Goal: Task Accomplishment & Management: Use online tool/utility

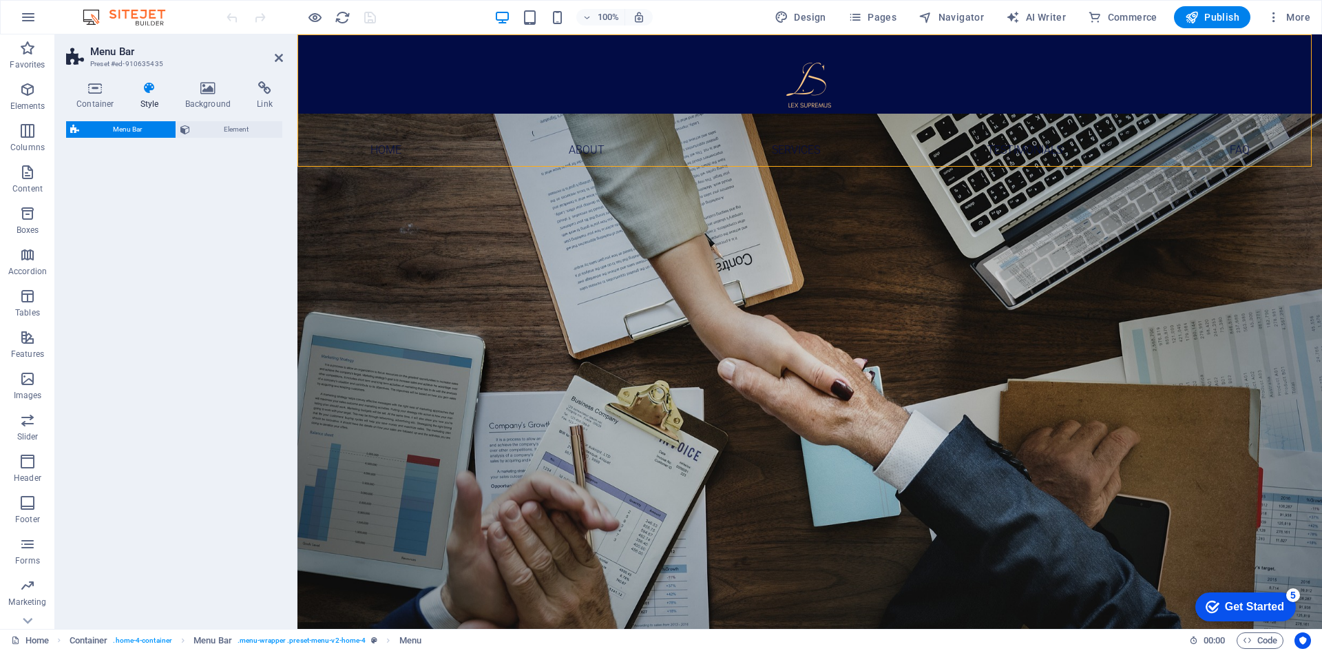
select select "rem"
select select "preset-menu-v2-home-4"
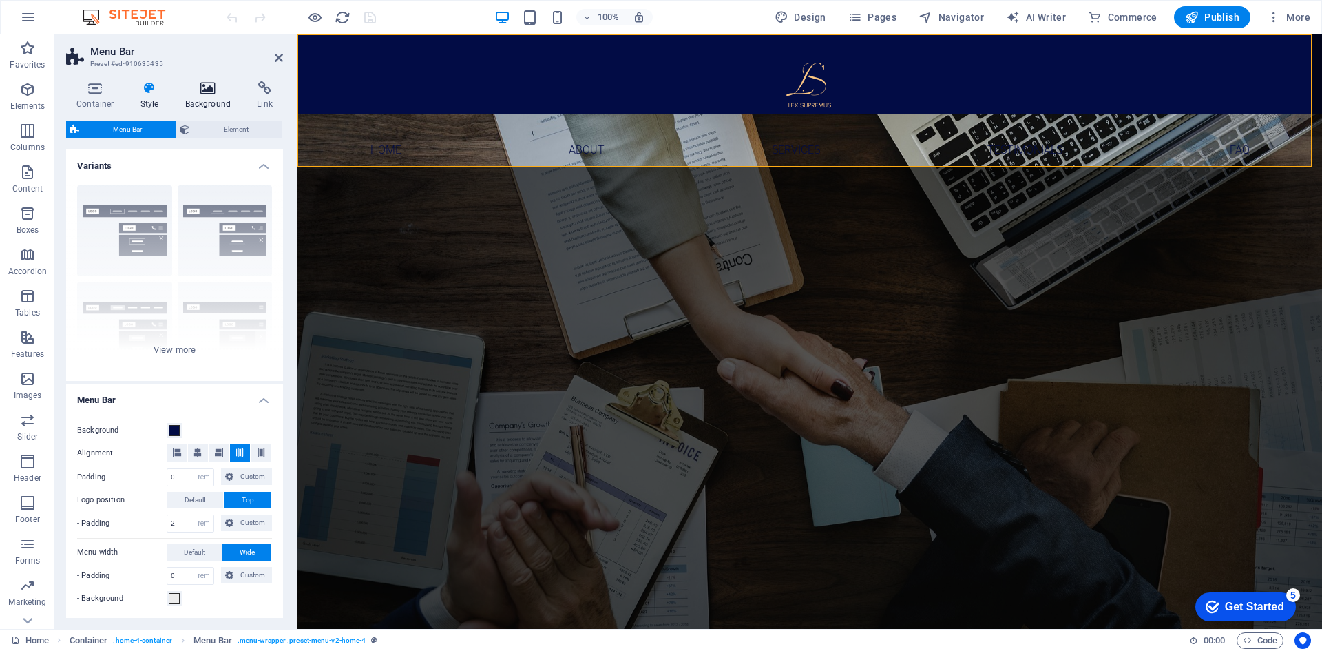
click at [206, 101] on h4 "Background" at bounding box center [211, 95] width 72 height 29
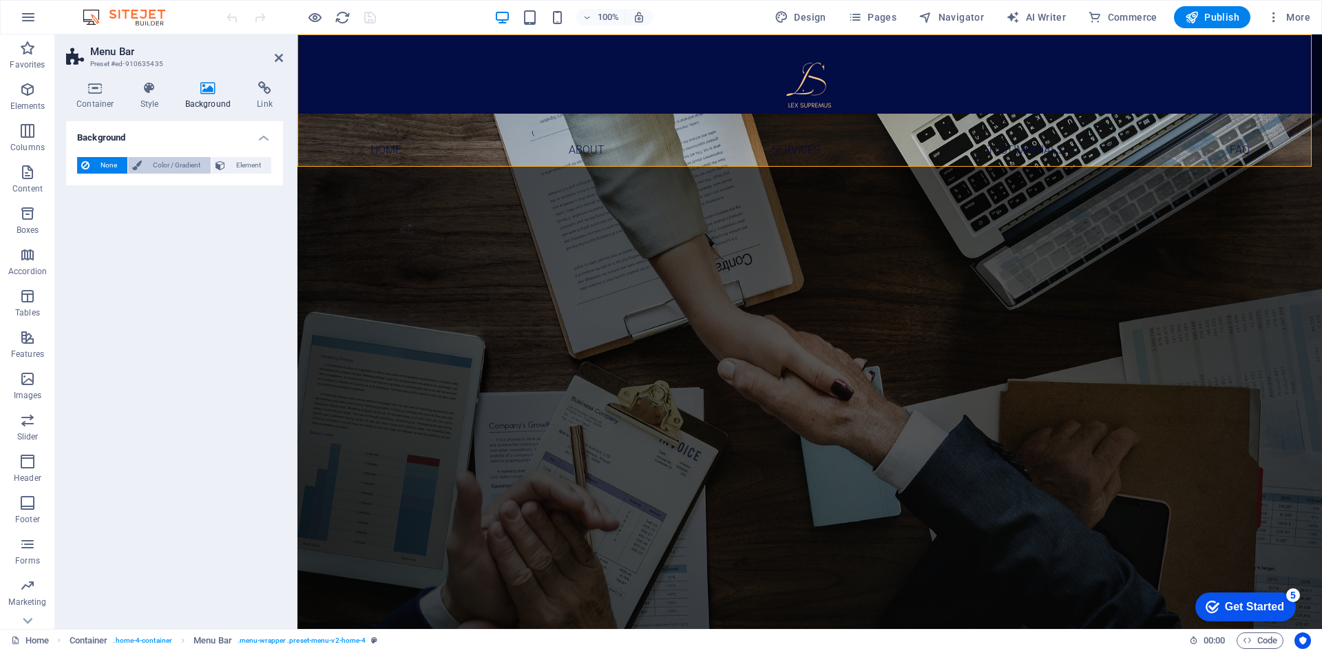
click at [176, 161] on span "Color / Gradient" at bounding box center [176, 165] width 61 height 17
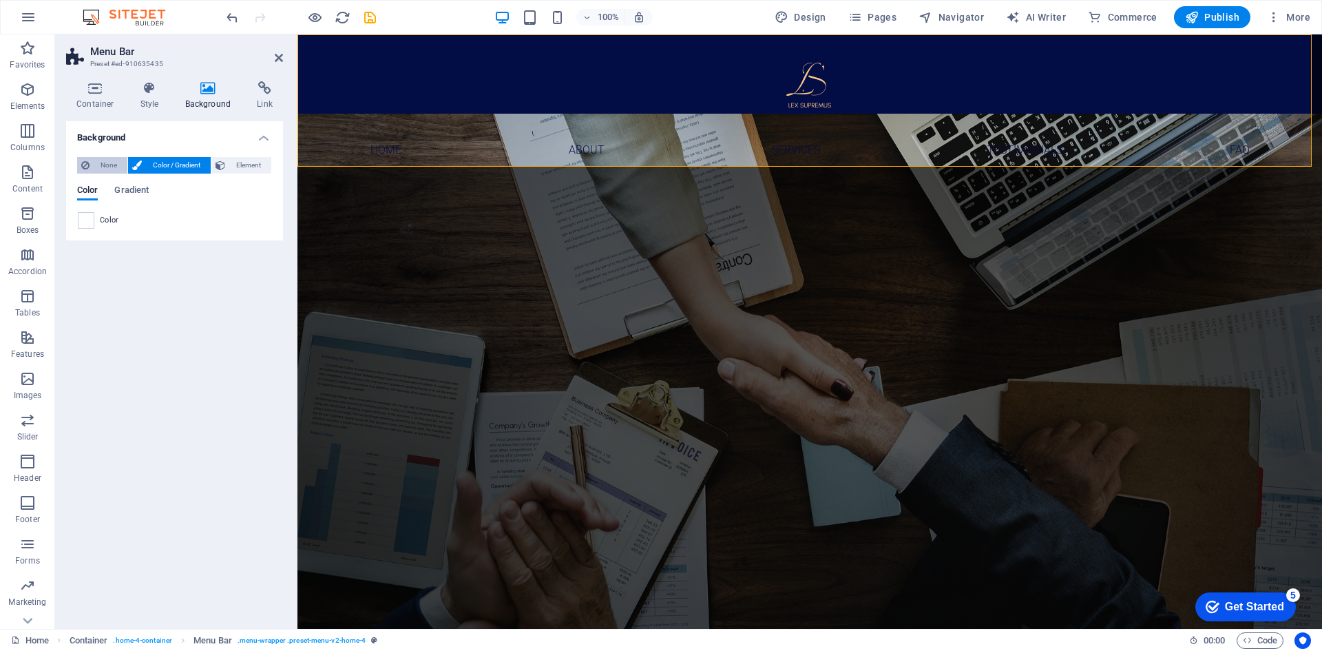
click at [98, 158] on span "None" at bounding box center [109, 165] width 30 height 17
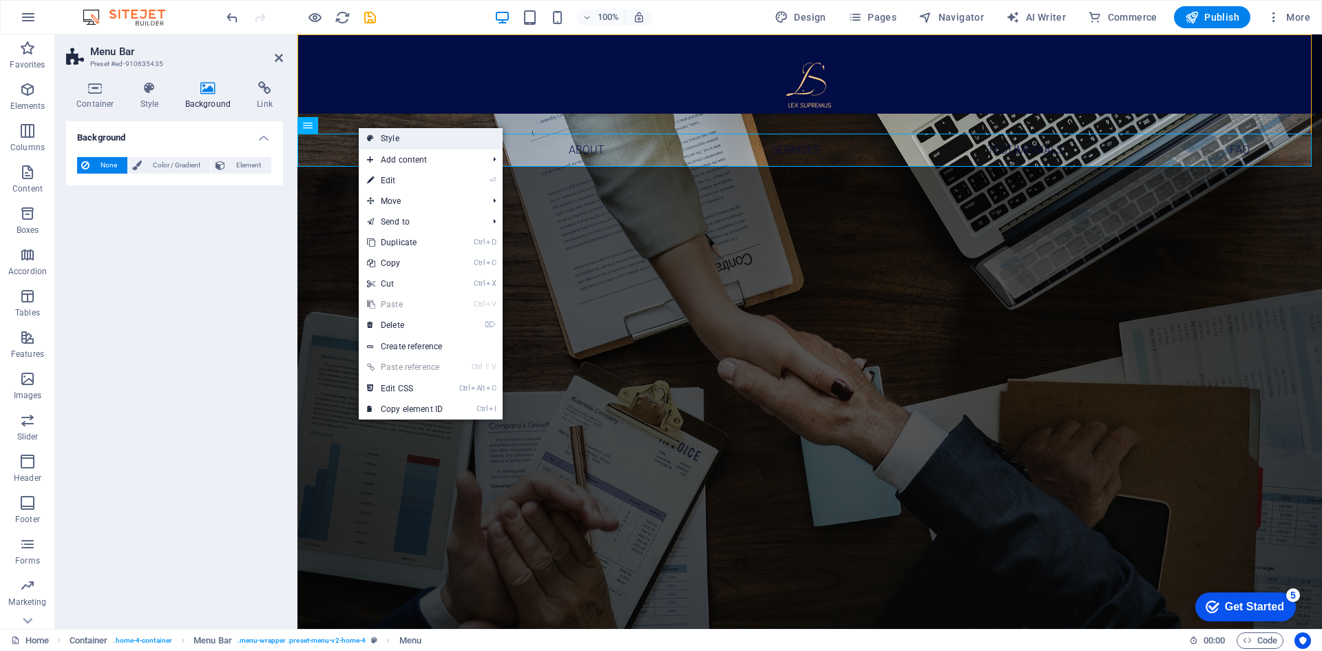
click at [366, 137] on link "Style" at bounding box center [431, 138] width 144 height 21
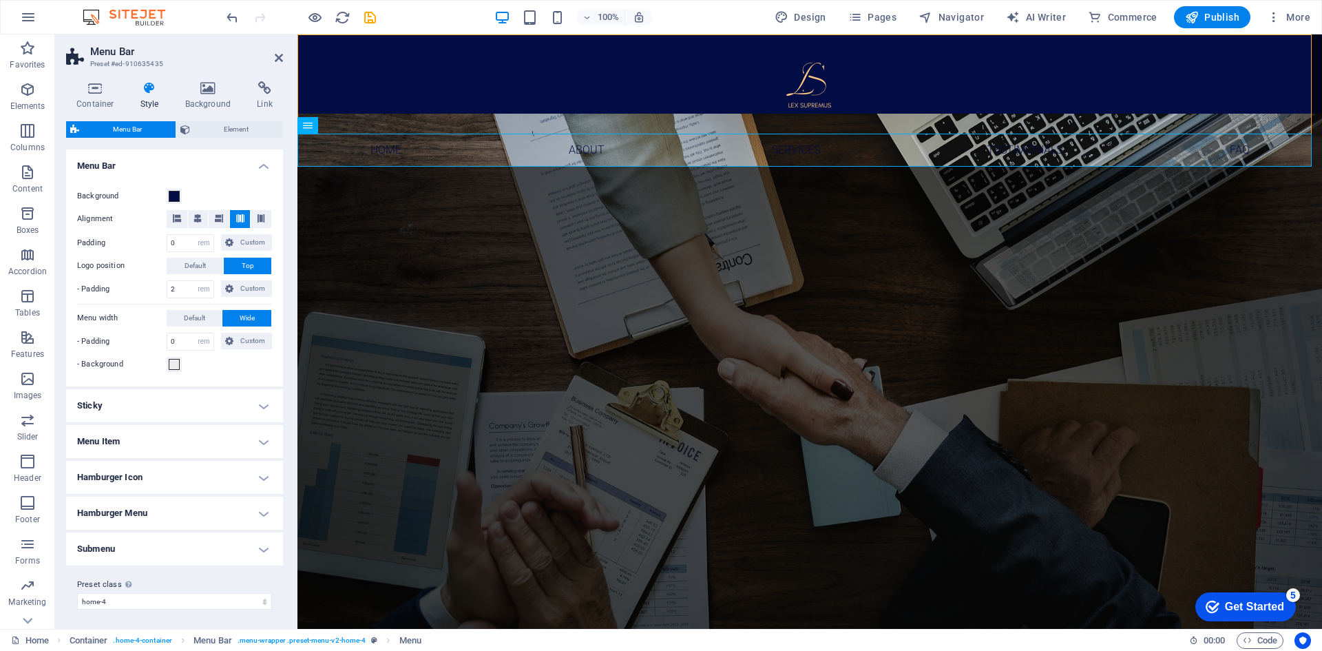
scroll to position [237, 0]
click at [258, 440] on h4 "Menu Item" at bounding box center [174, 438] width 217 height 33
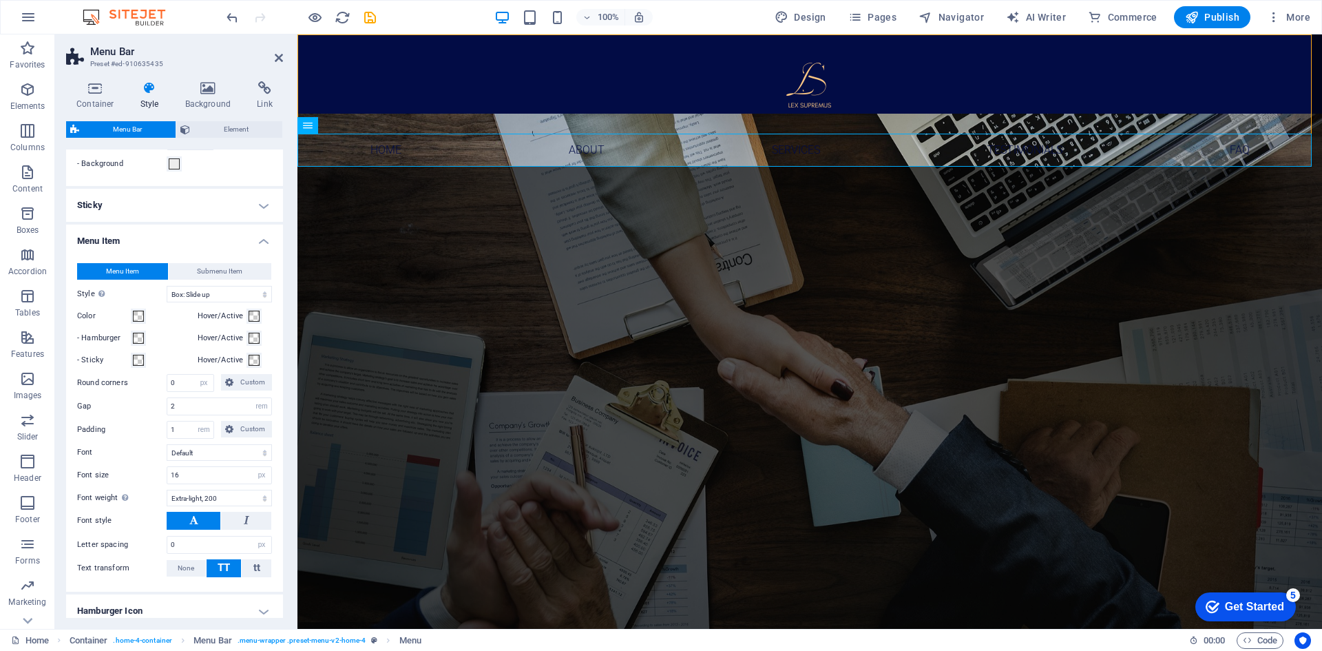
scroll to position [433, 0]
click at [215, 136] on span "Element" at bounding box center [236, 129] width 84 height 17
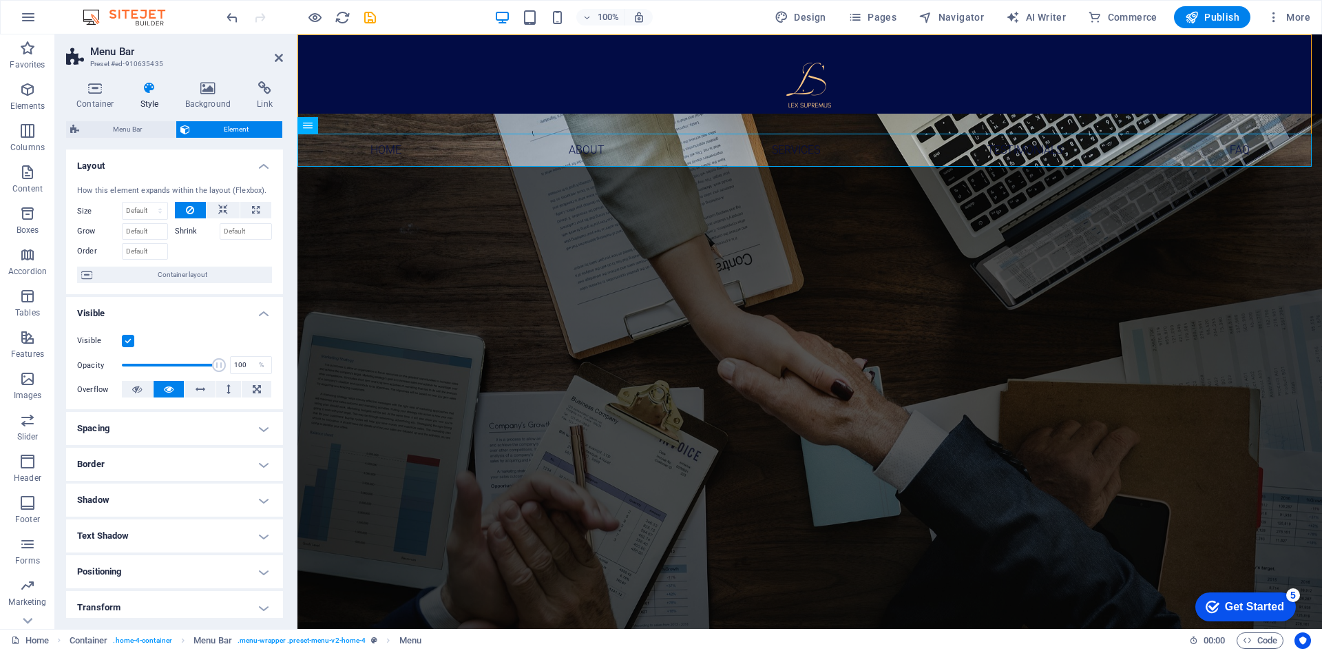
click at [265, 160] on h4 "Layout" at bounding box center [174, 161] width 217 height 25
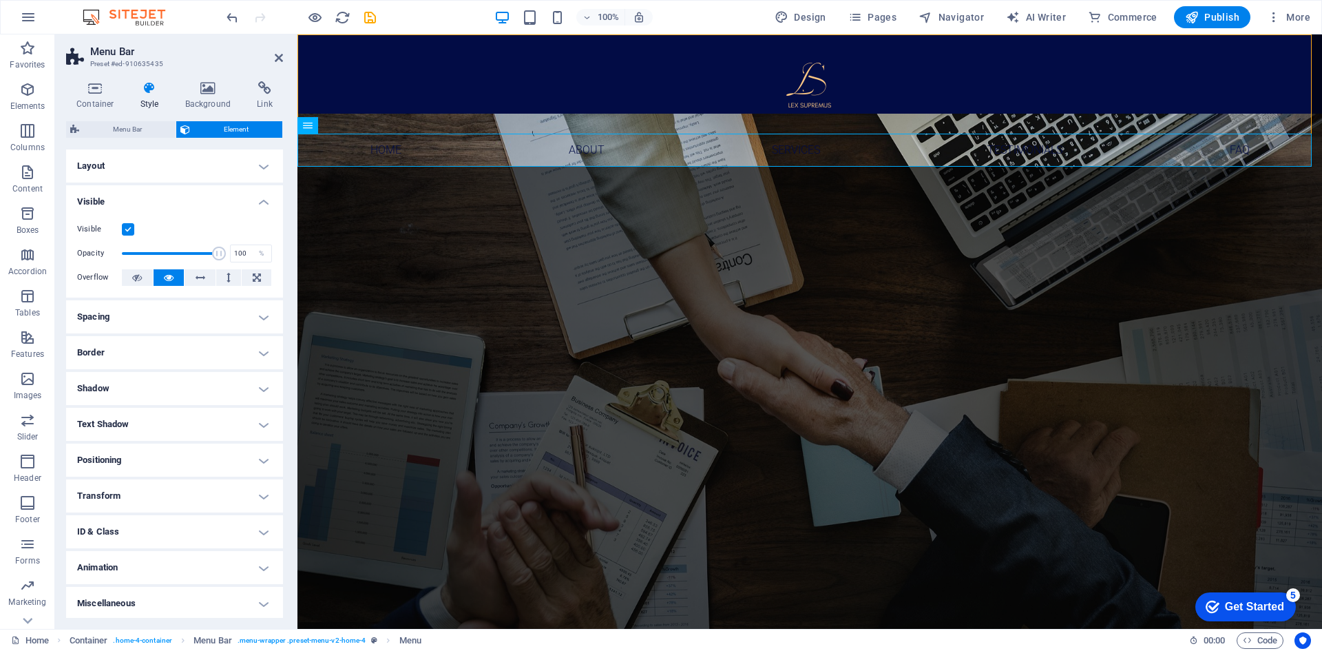
click at [264, 200] on h4 "Visible" at bounding box center [174, 197] width 217 height 25
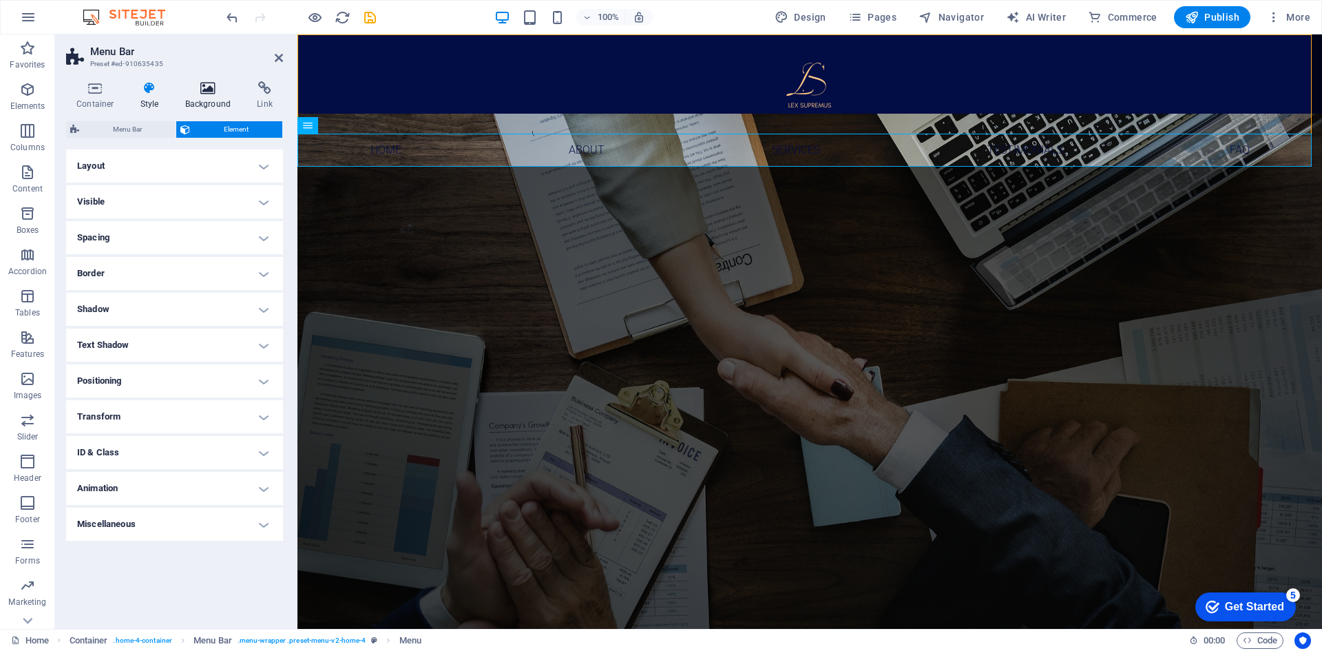
click at [208, 93] on icon at bounding box center [208, 88] width 67 height 14
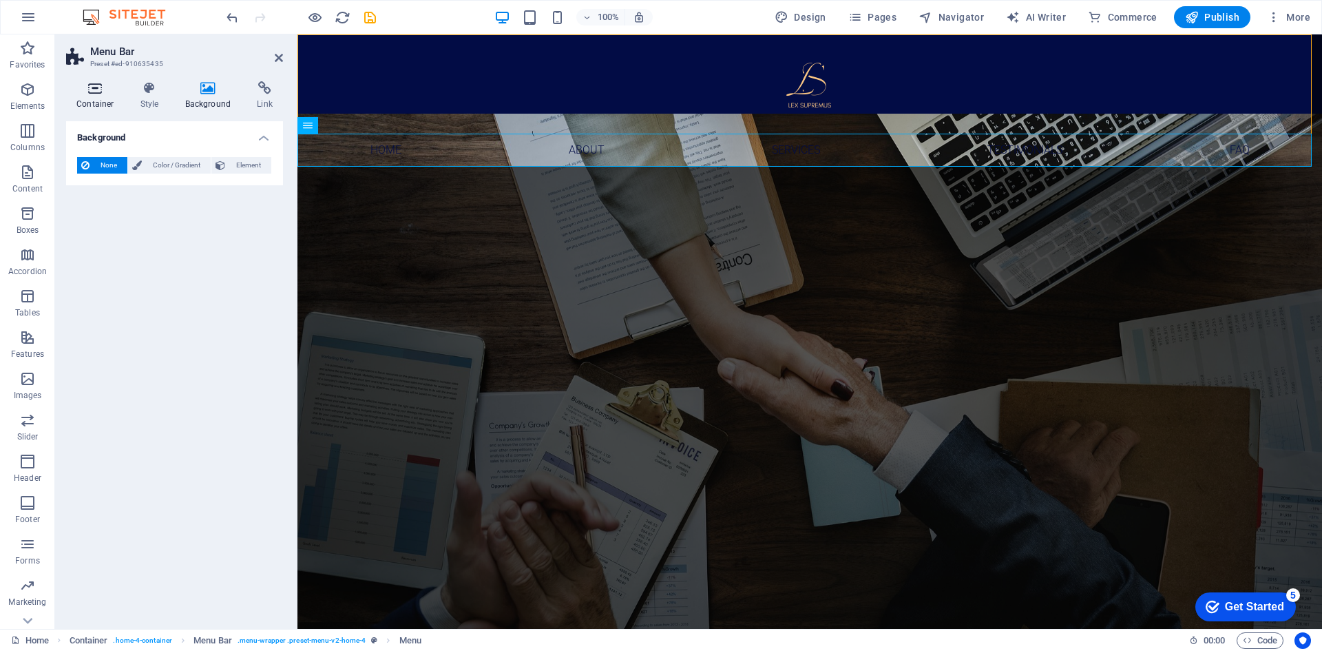
click at [93, 92] on icon at bounding box center [95, 88] width 59 height 14
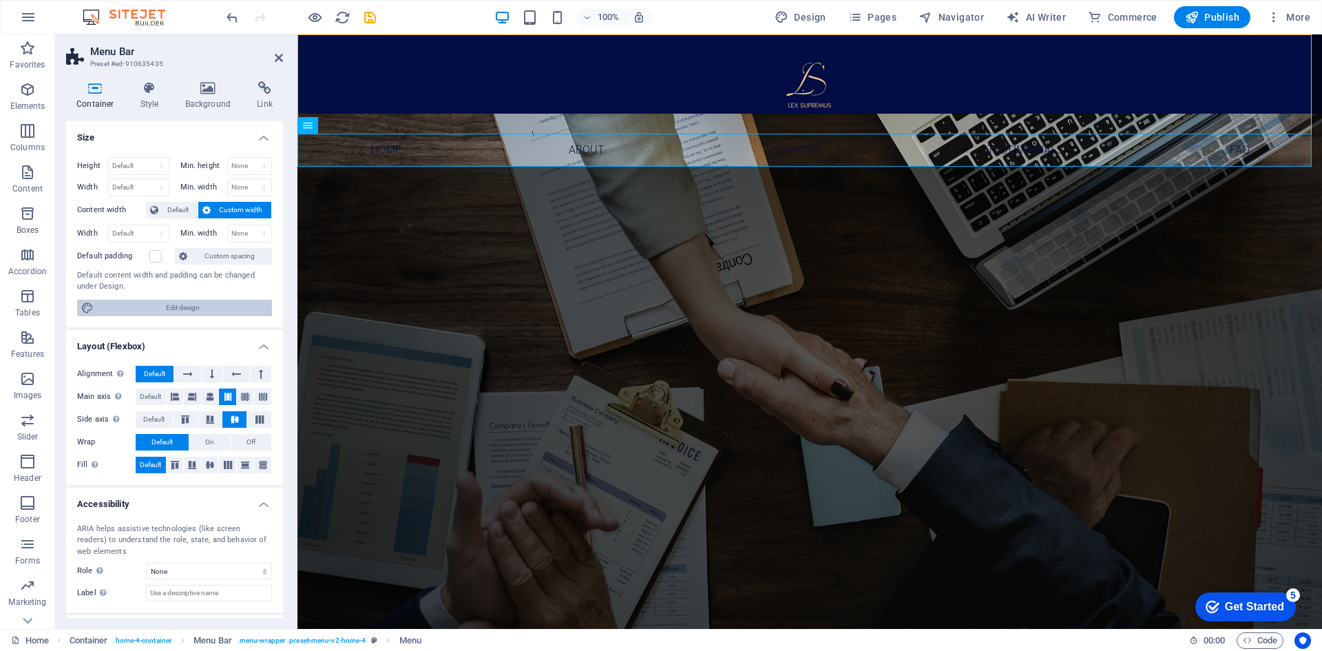
click at [148, 310] on span "Edit design" at bounding box center [183, 307] width 170 height 17
select select "px"
select select "200"
select select "px"
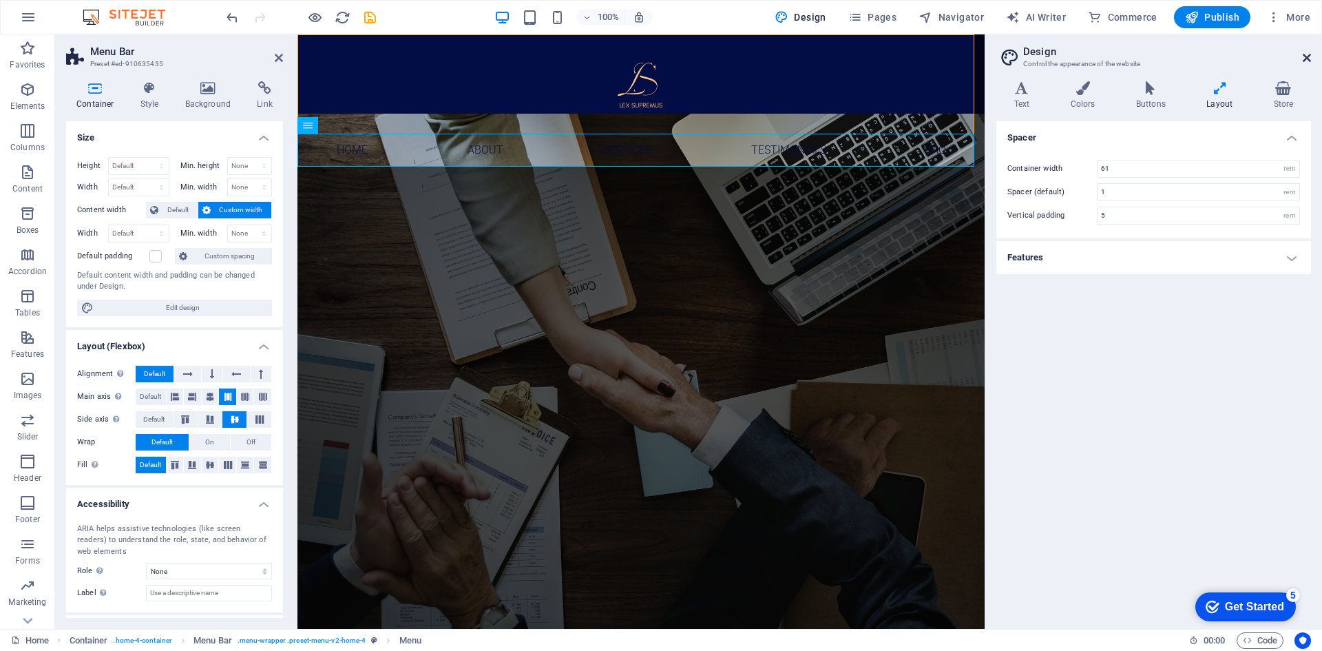
click at [1310, 59] on icon at bounding box center [1306, 57] width 8 height 11
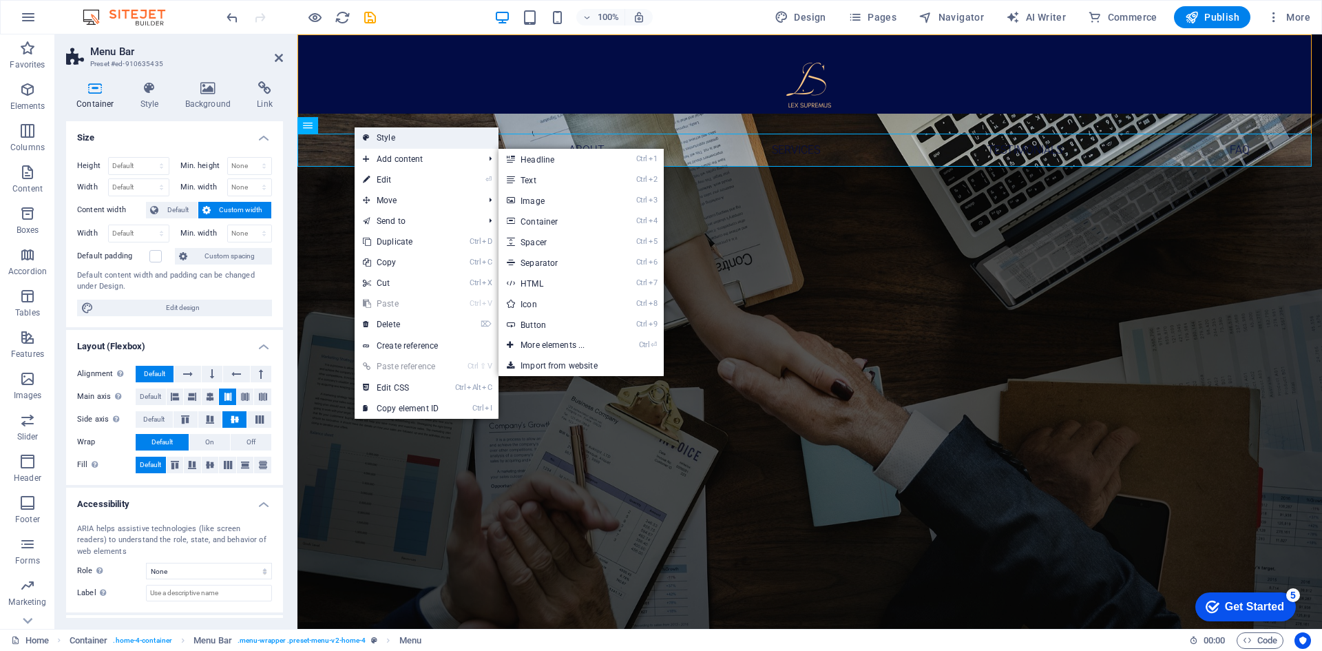
click at [393, 133] on link "Style" at bounding box center [427, 137] width 144 height 21
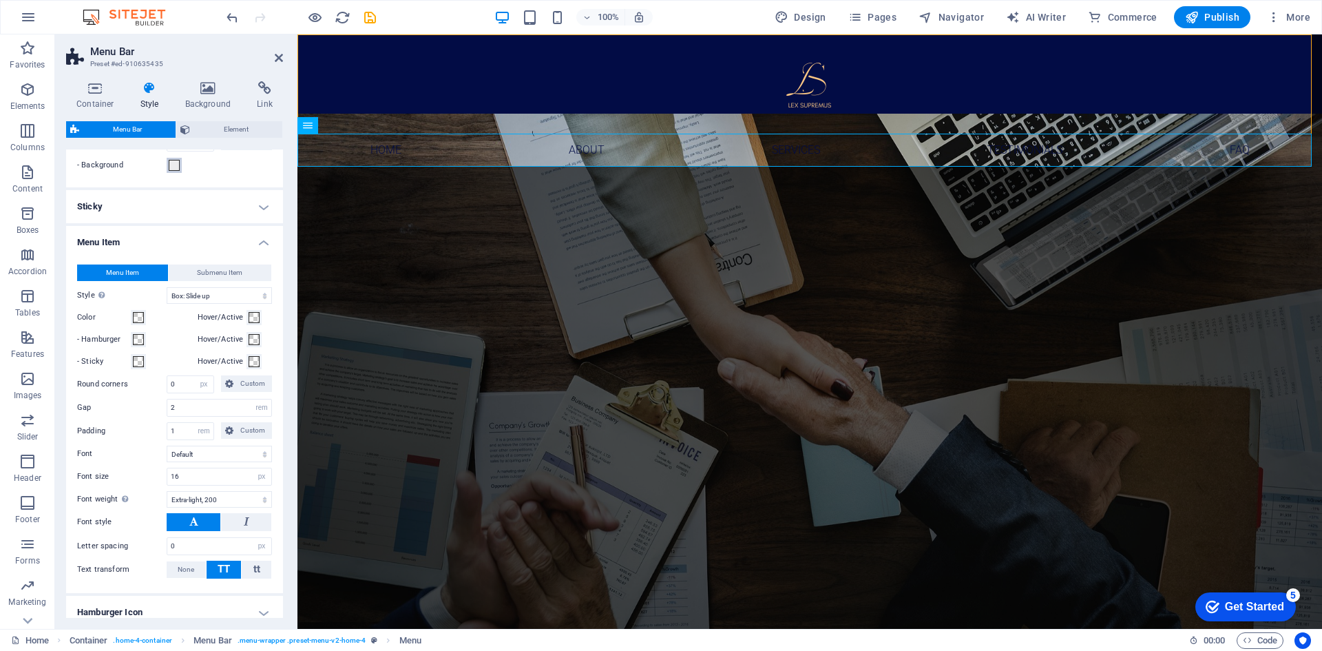
click at [176, 165] on span at bounding box center [174, 165] width 11 height 11
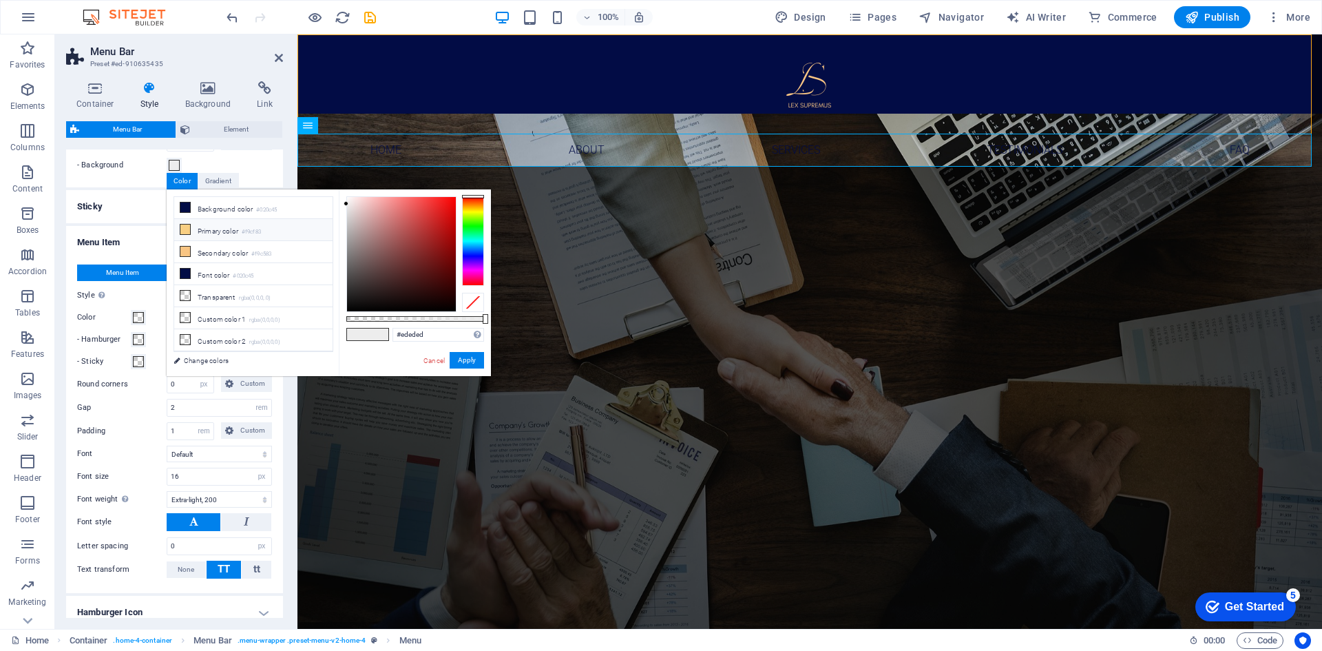
click at [222, 234] on li "Primary color #f9cf83" at bounding box center [253, 230] width 158 height 22
type input "#f9cf83"
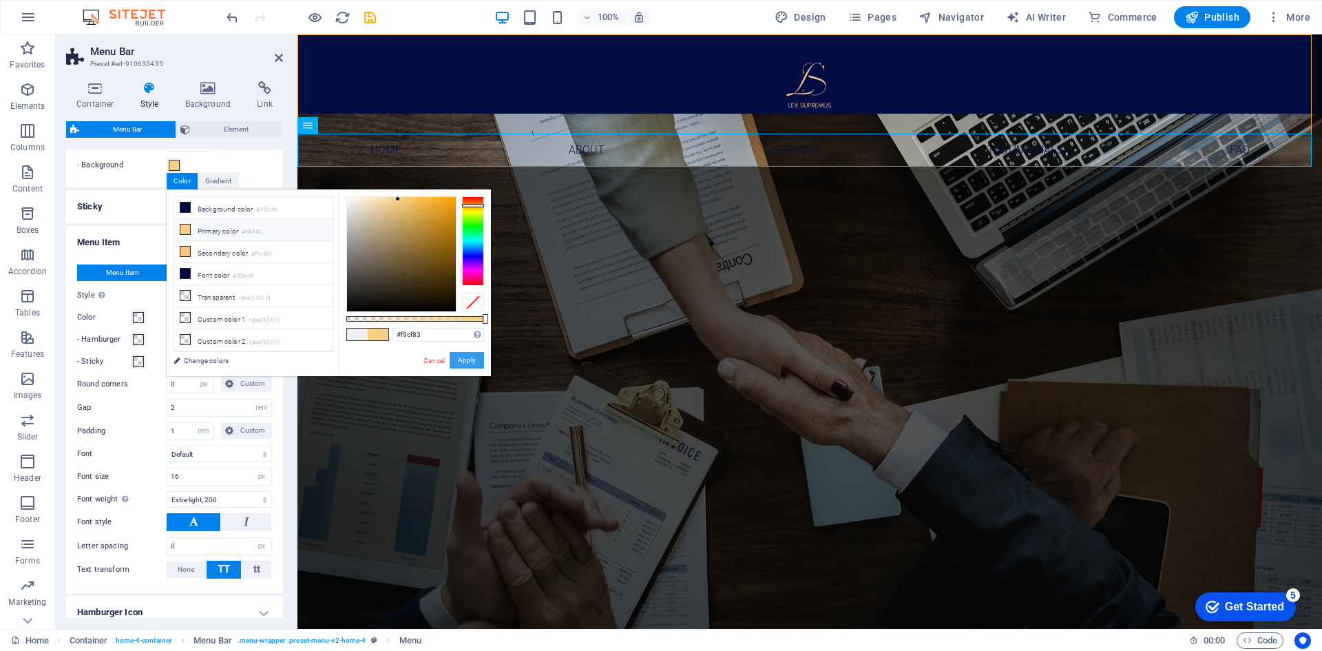
click at [472, 362] on button "Apply" at bounding box center [467, 360] width 34 height 17
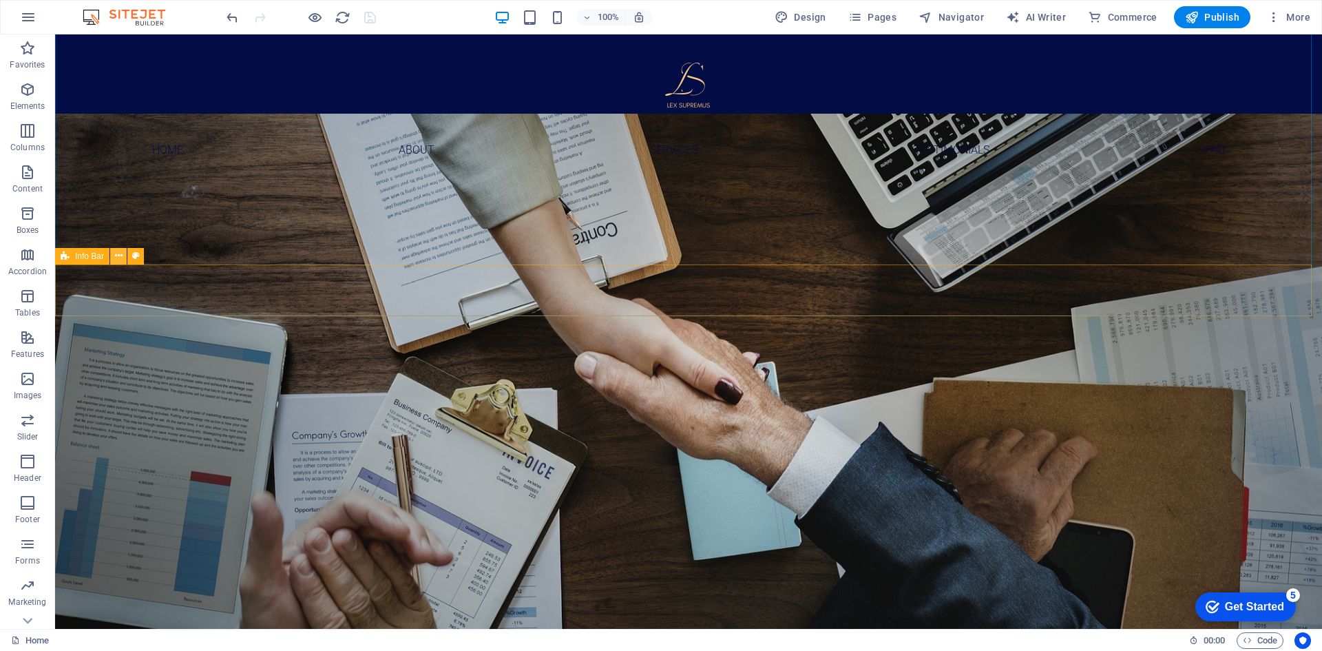
click at [117, 260] on icon at bounding box center [119, 255] width 8 height 14
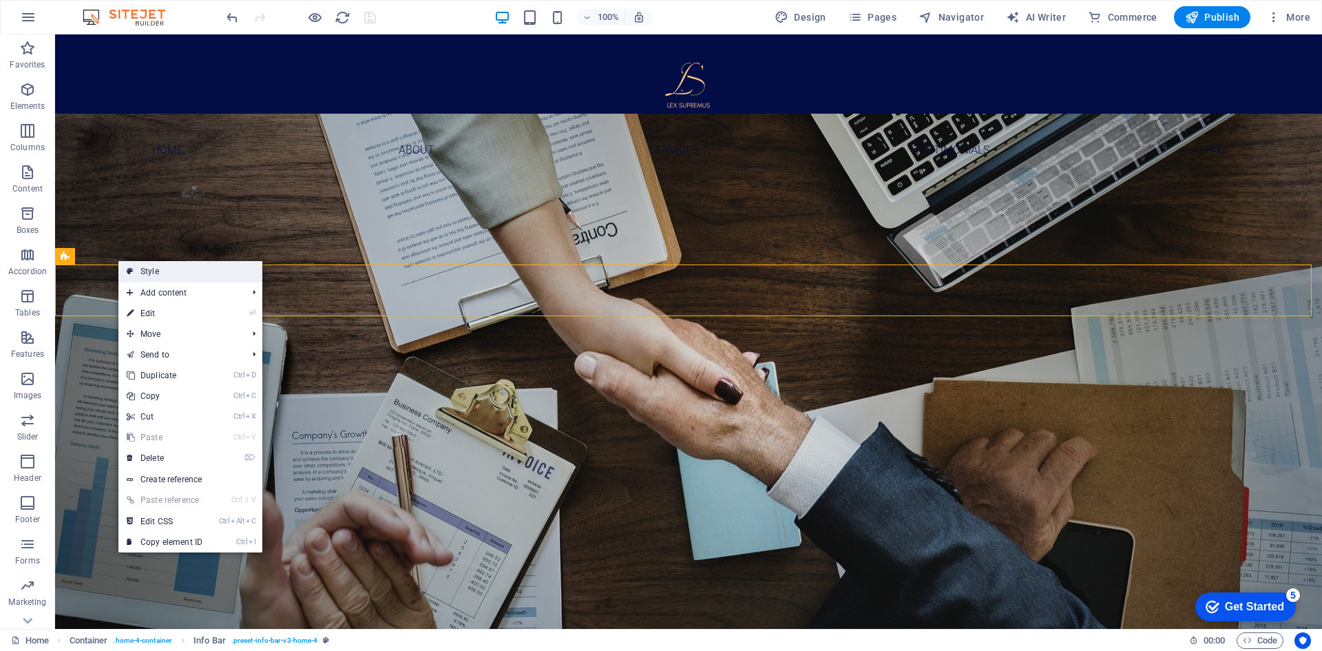
click at [159, 275] on link "Style" at bounding box center [190, 271] width 144 height 21
select select "vw"
select select "rem"
select select "vw"
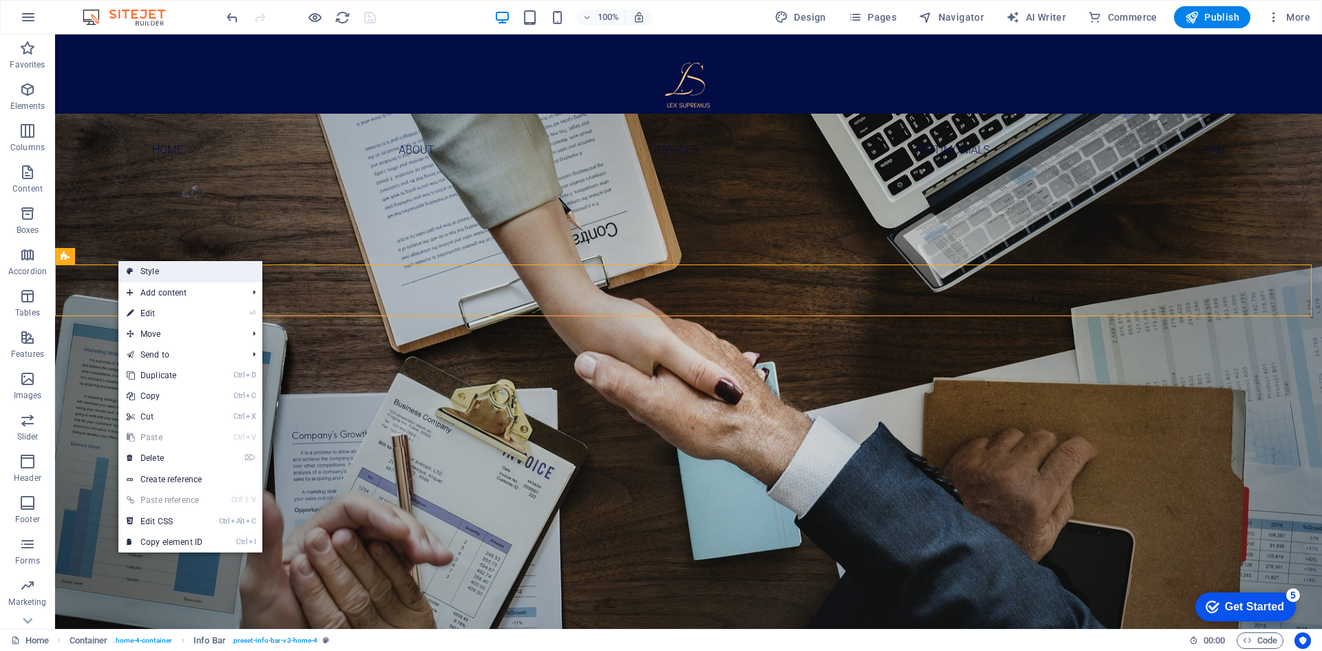
select select "preset-info-bar-v3-home-4"
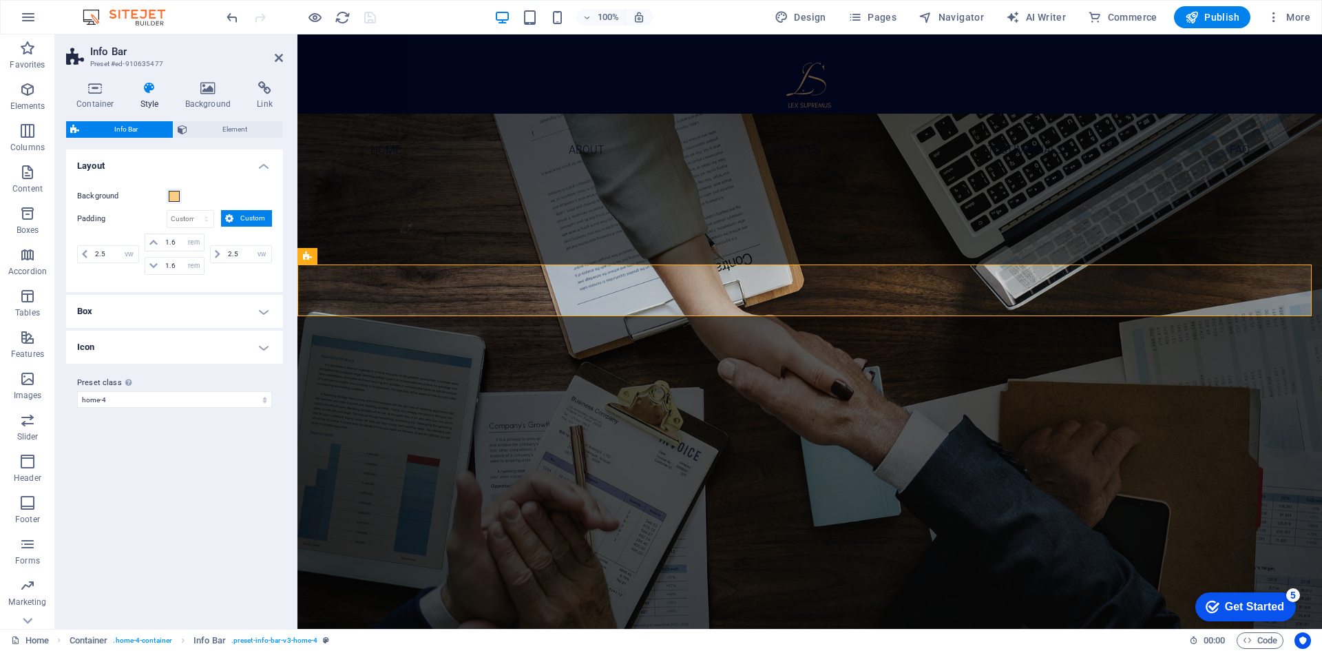
click at [149, 307] on h4 "Box" at bounding box center [174, 311] width 217 height 33
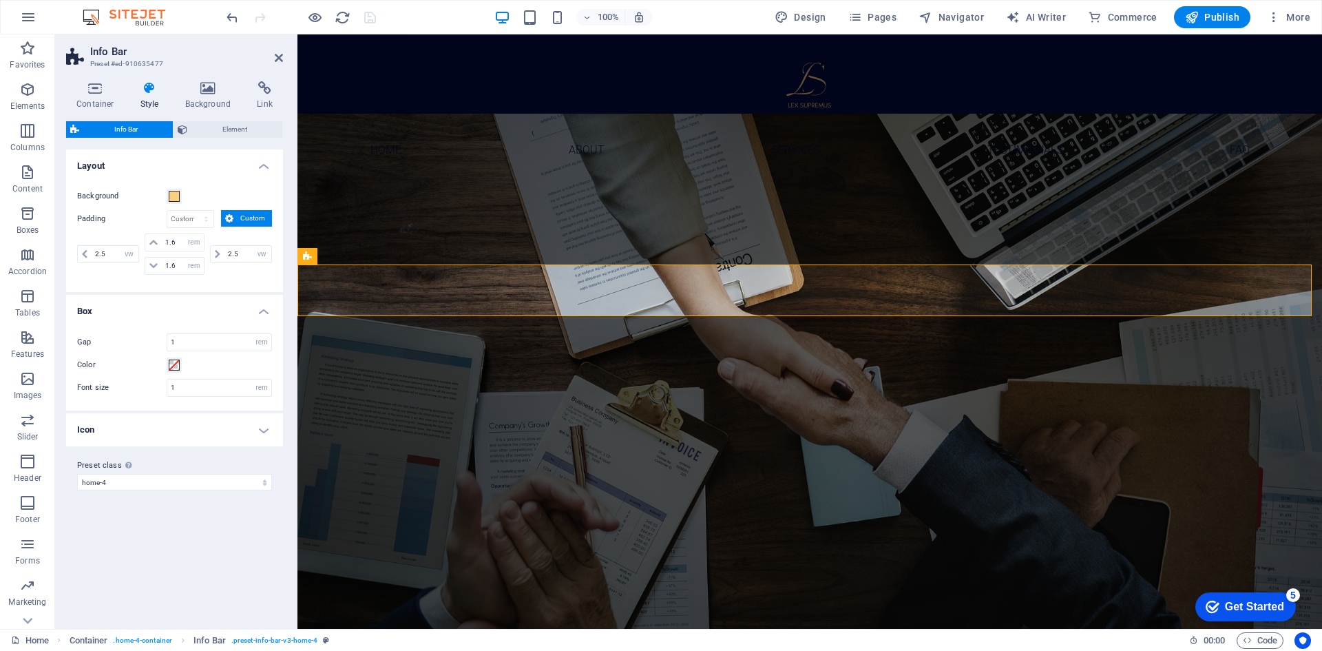
click at [120, 427] on h4 "Icon" at bounding box center [174, 429] width 217 height 33
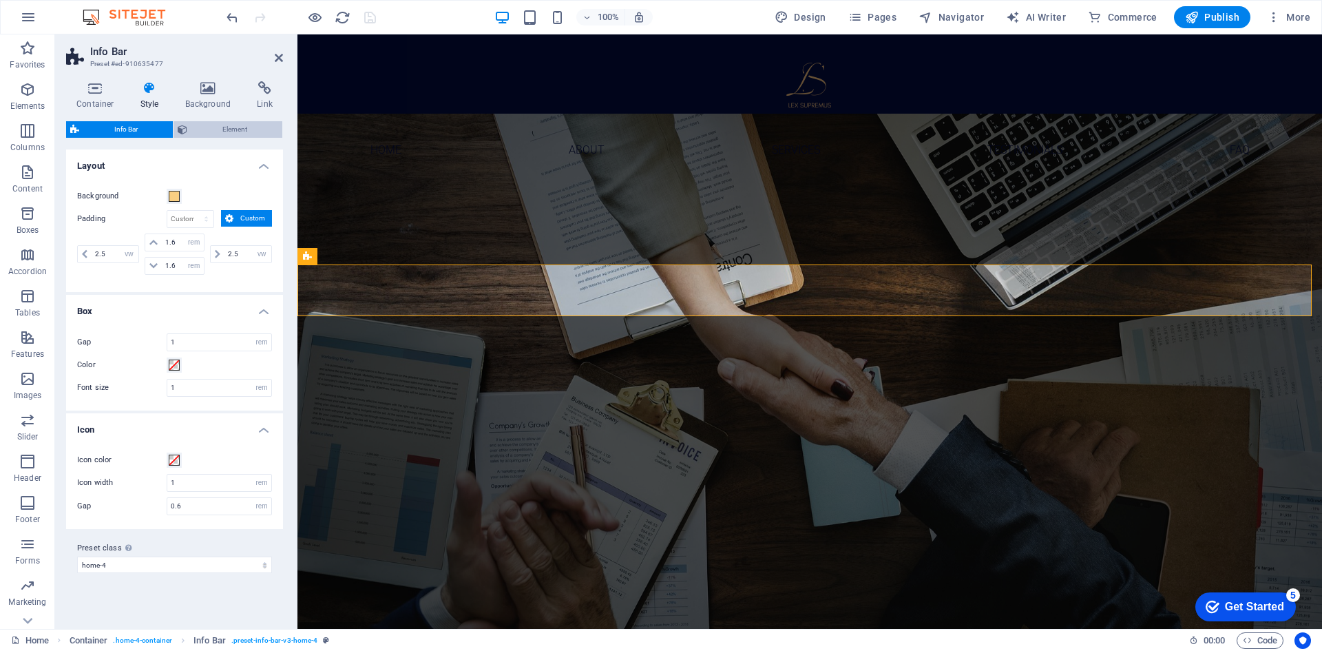
click at [242, 132] on span "Element" at bounding box center [234, 129] width 87 height 17
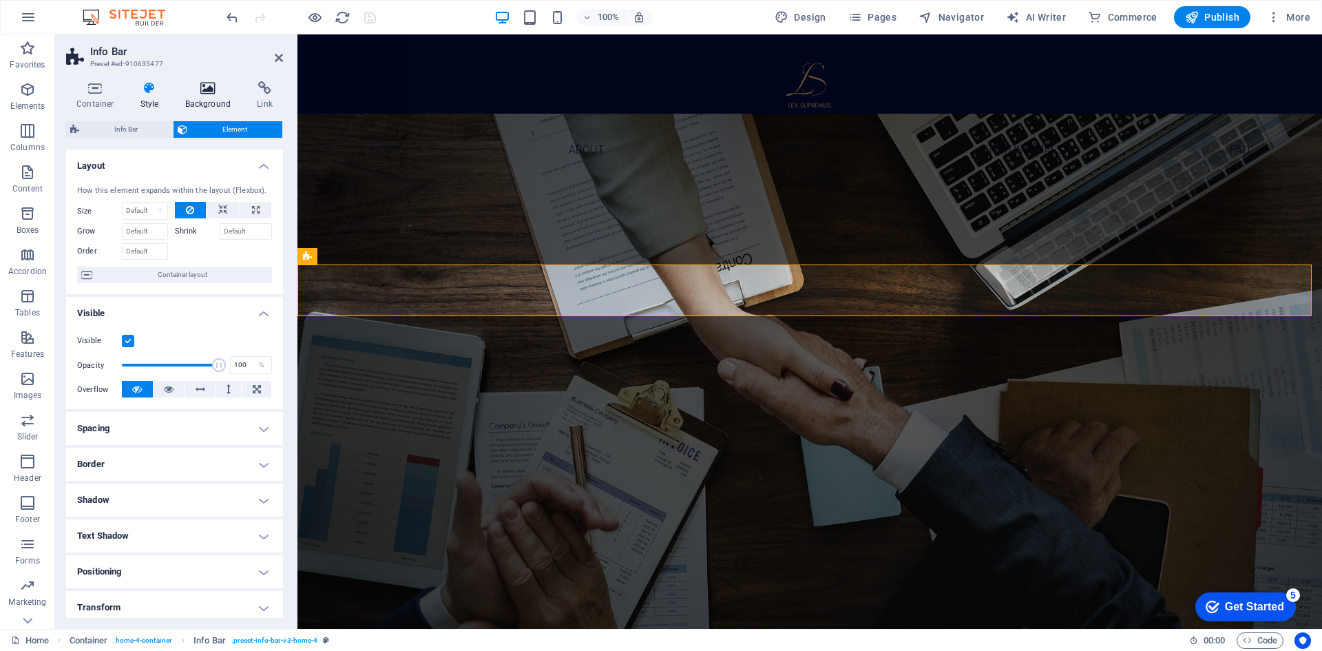
click at [221, 85] on icon at bounding box center [208, 88] width 67 height 14
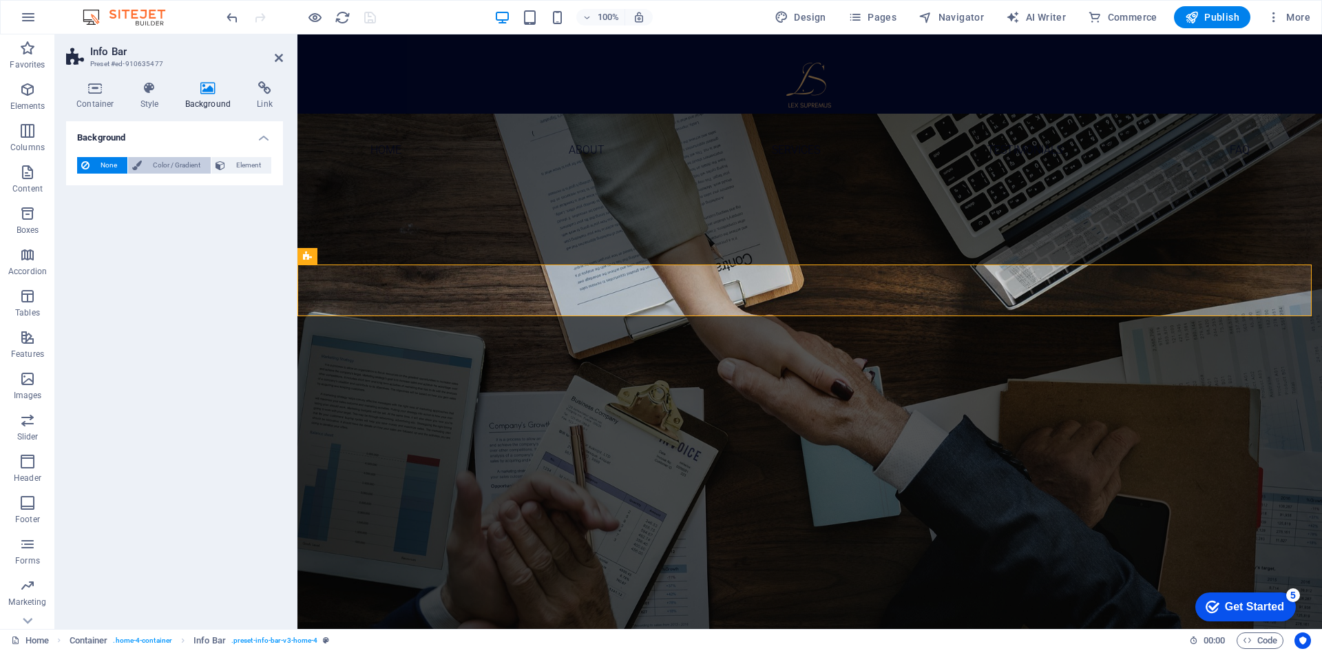
click at [186, 165] on span "Color / Gradient" at bounding box center [176, 165] width 61 height 17
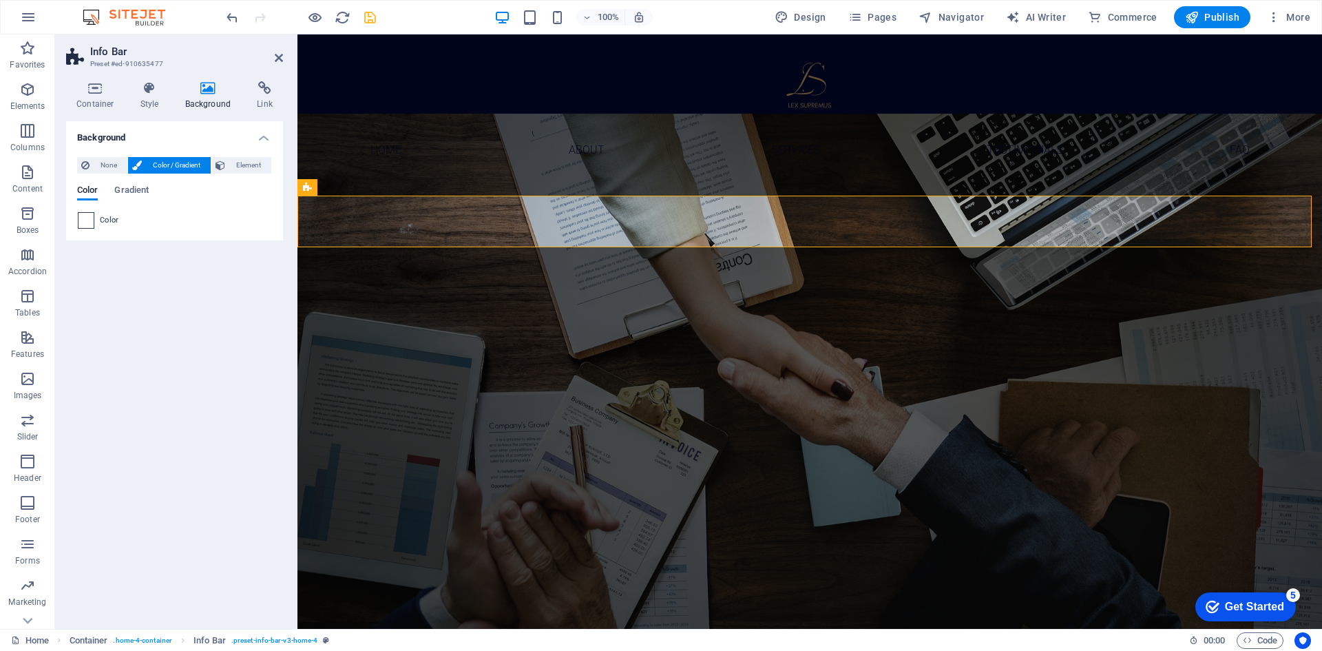
click at [87, 222] on span at bounding box center [85, 220] width 15 height 15
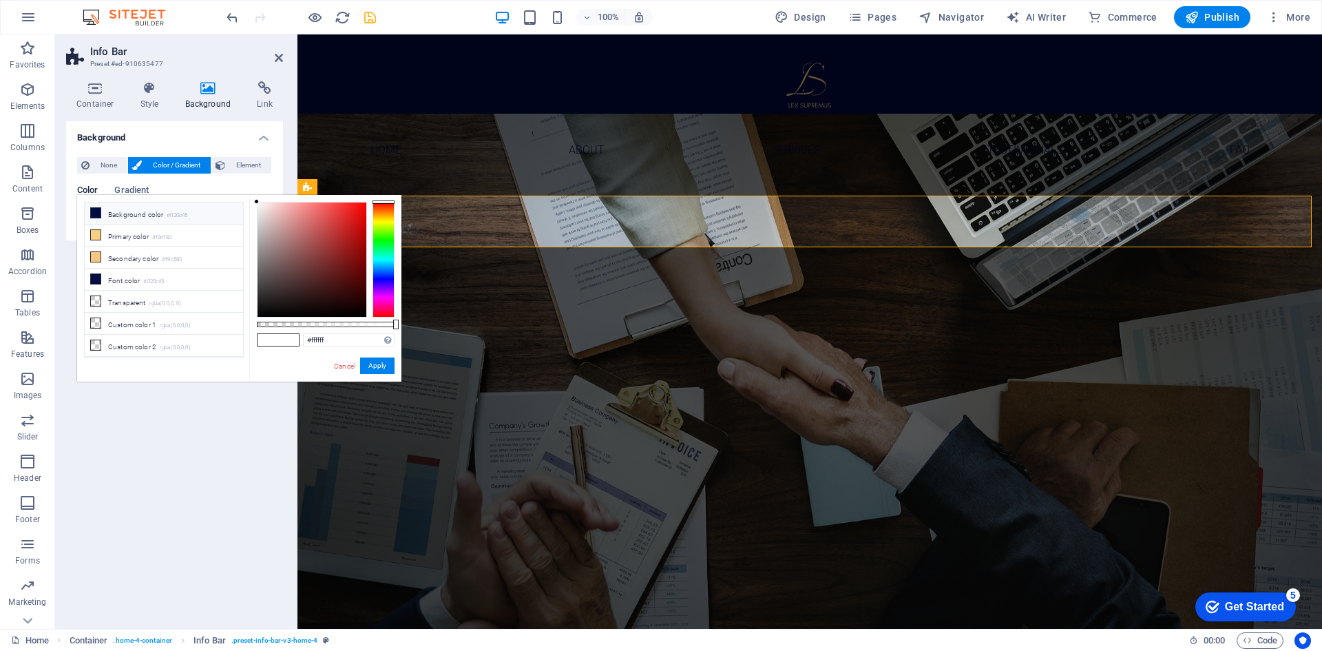
click at [134, 215] on li "Background color #020c45" at bounding box center [164, 213] width 158 height 22
type input "#020c45"
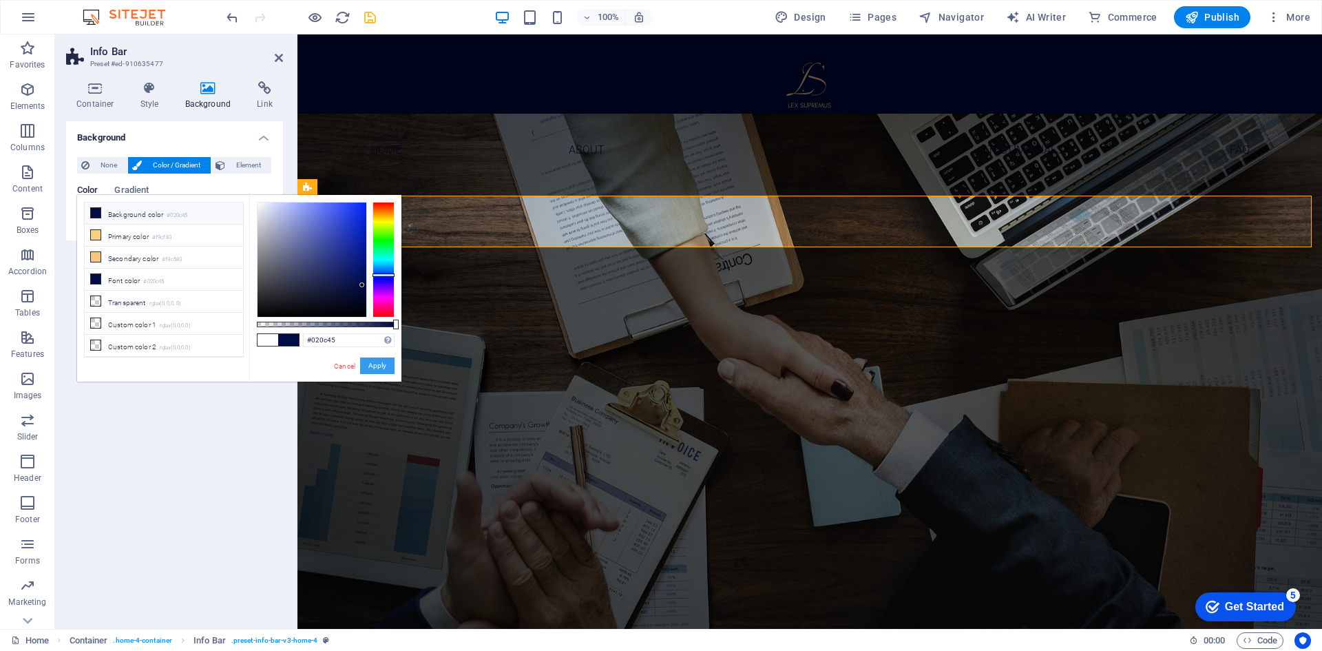
click at [383, 367] on button "Apply" at bounding box center [377, 365] width 34 height 17
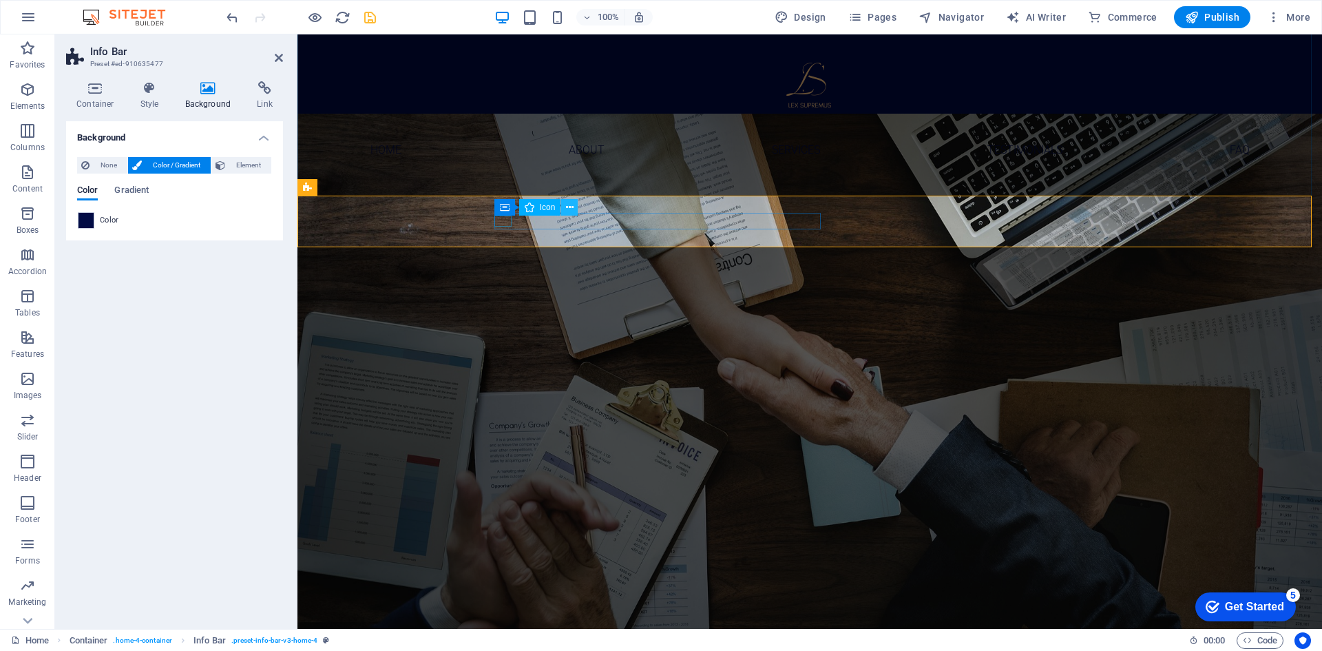
click at [570, 208] on icon at bounding box center [570, 207] width 8 height 14
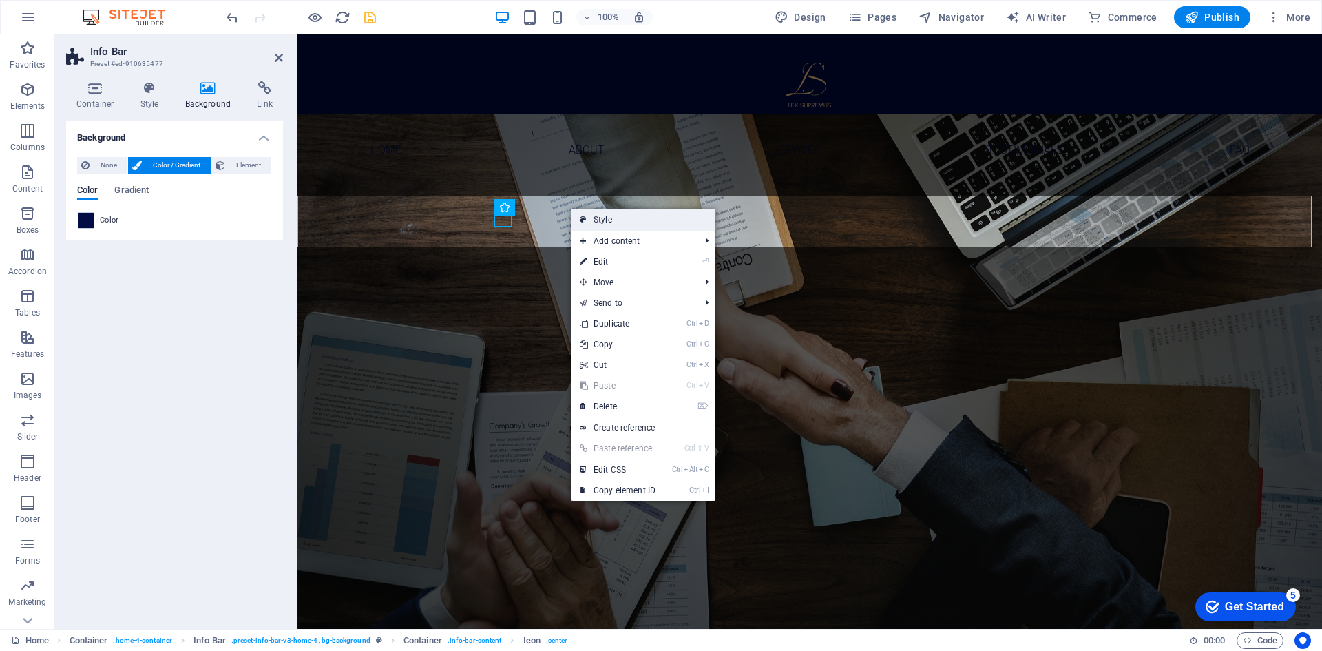
click at [599, 223] on link "Style" at bounding box center [643, 219] width 144 height 21
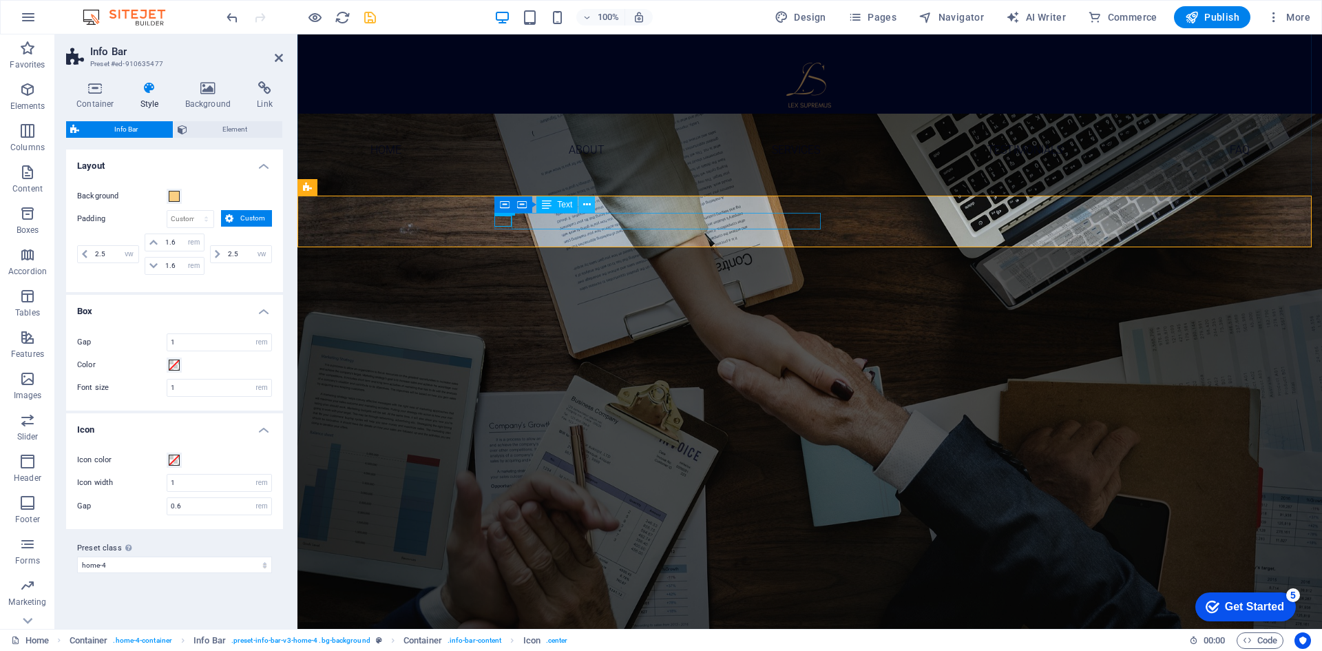
click at [584, 207] on icon at bounding box center [587, 205] width 8 height 14
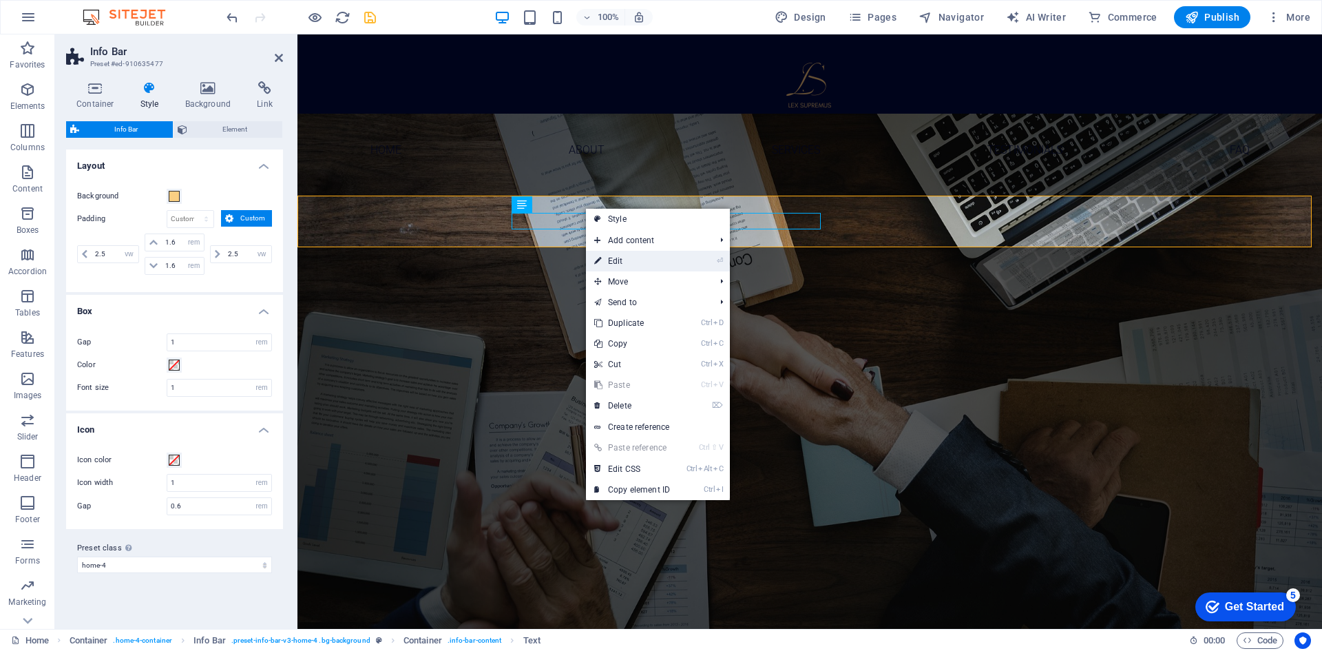
click at [603, 264] on link "⏎ Edit" at bounding box center [632, 261] width 92 height 21
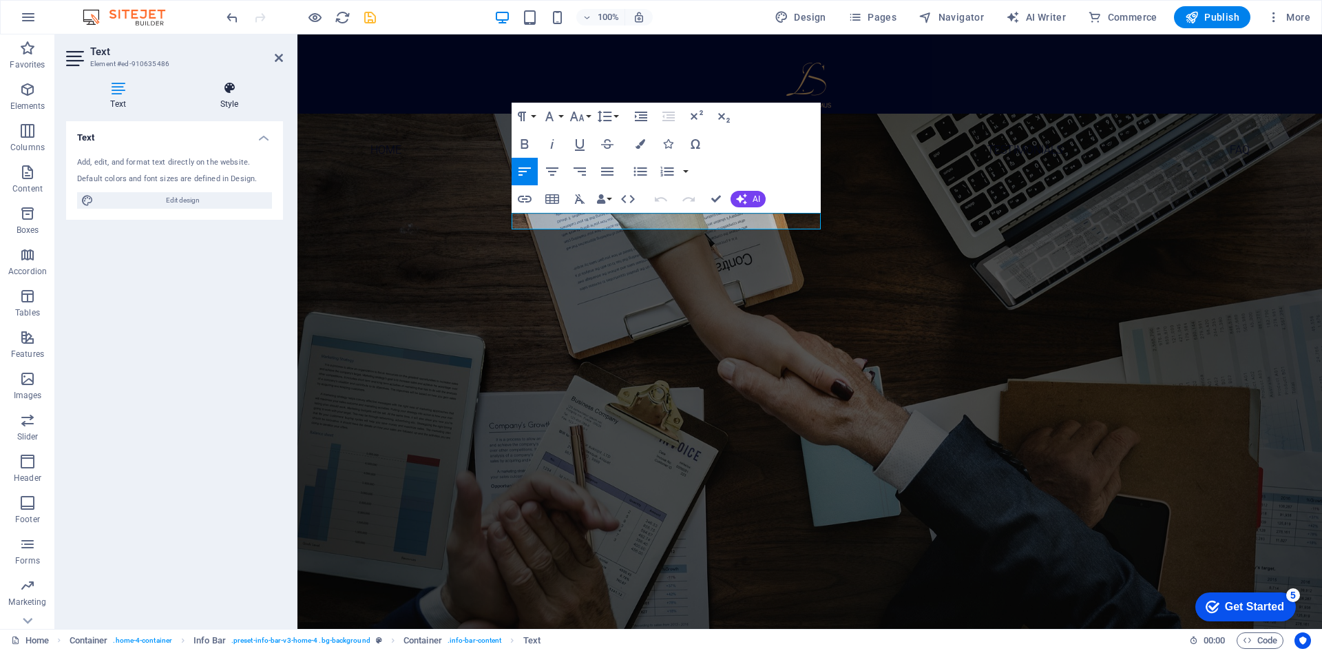
click at [235, 91] on icon at bounding box center [229, 88] width 107 height 14
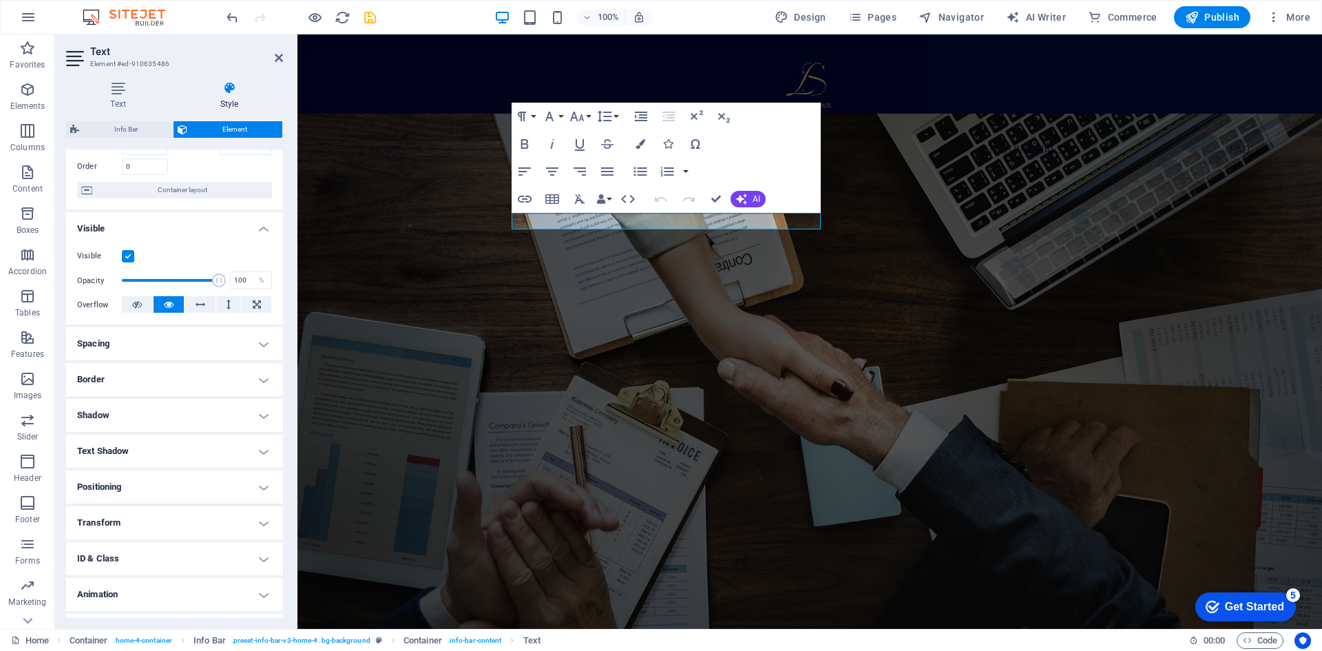
scroll to position [114, 0]
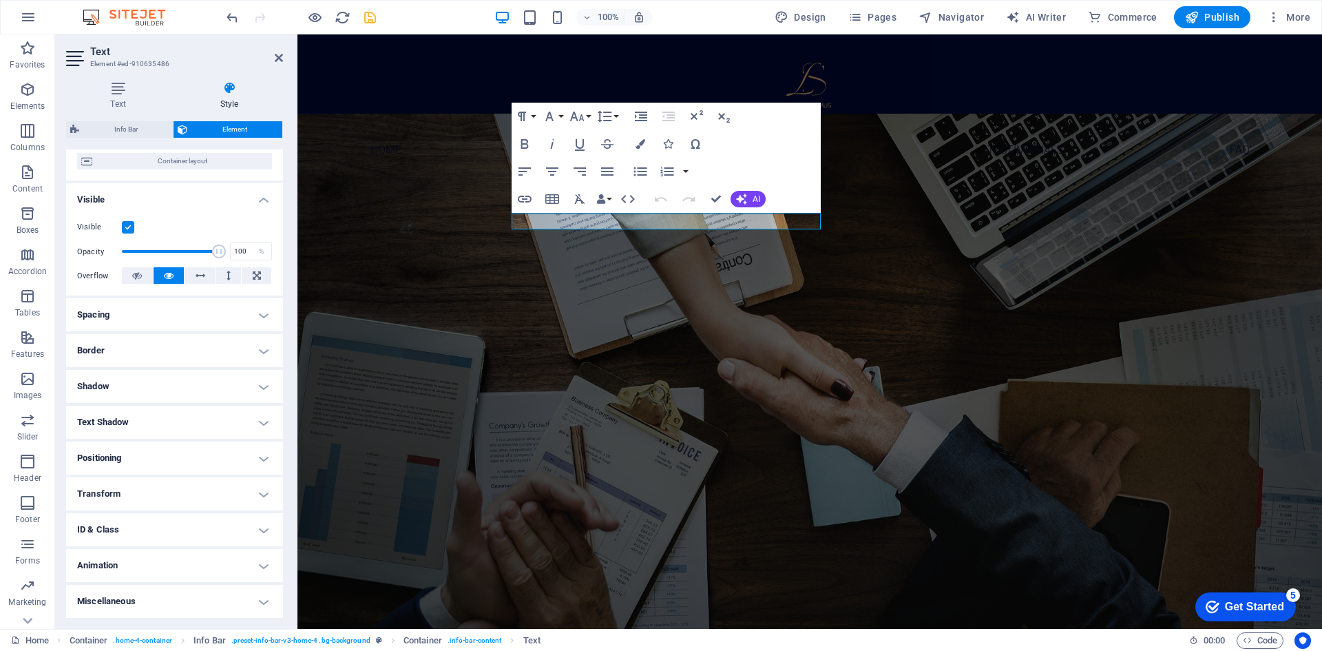
click at [125, 561] on h4 "Animation" at bounding box center [174, 565] width 217 height 33
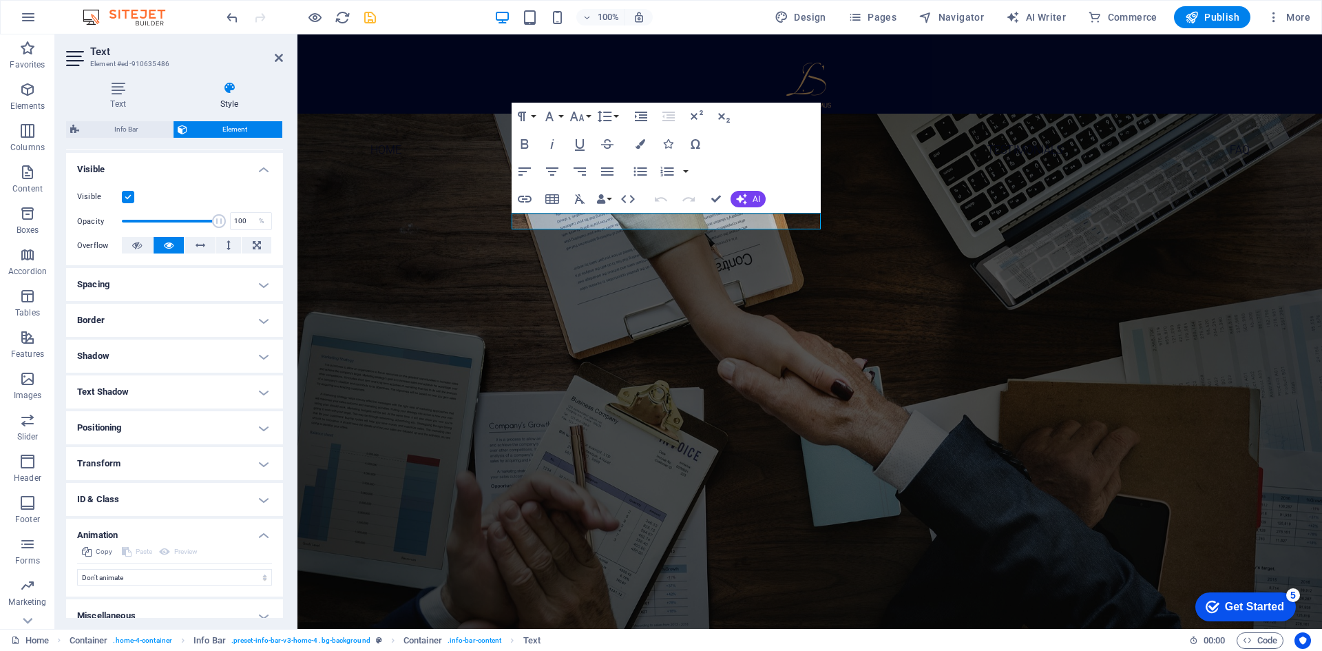
scroll to position [158, 0]
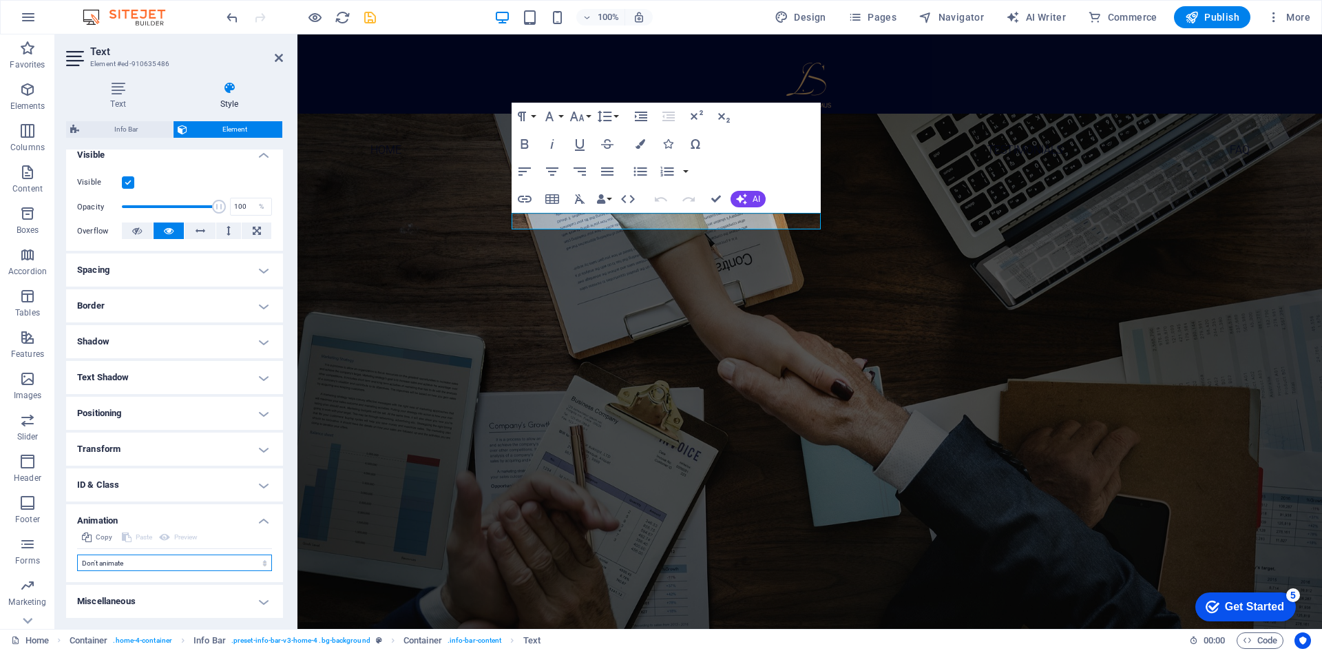
click at [134, 560] on select "Don't animate Show / Hide Slide up/down Zoom in/out Slide left to right Slide r…" at bounding box center [174, 562] width 195 height 17
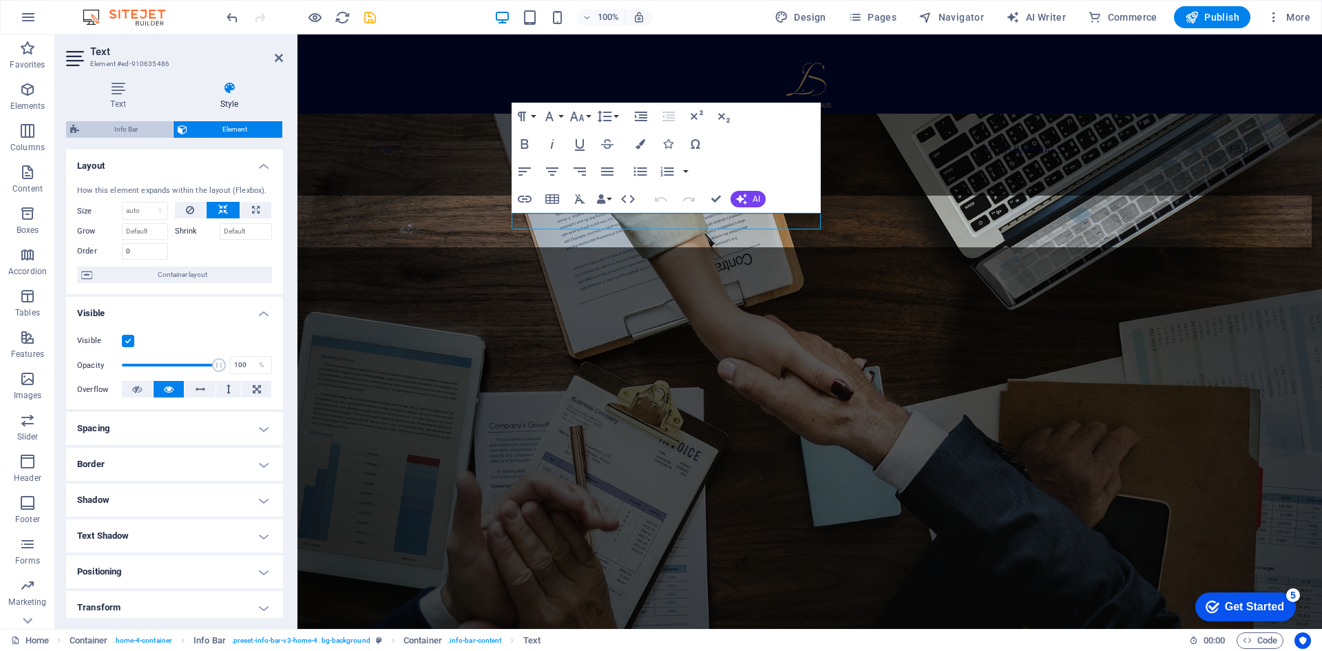
click at [151, 126] on span "Info Bar" at bounding box center [125, 129] width 85 height 17
select select "vw"
select select "rem"
select select "vw"
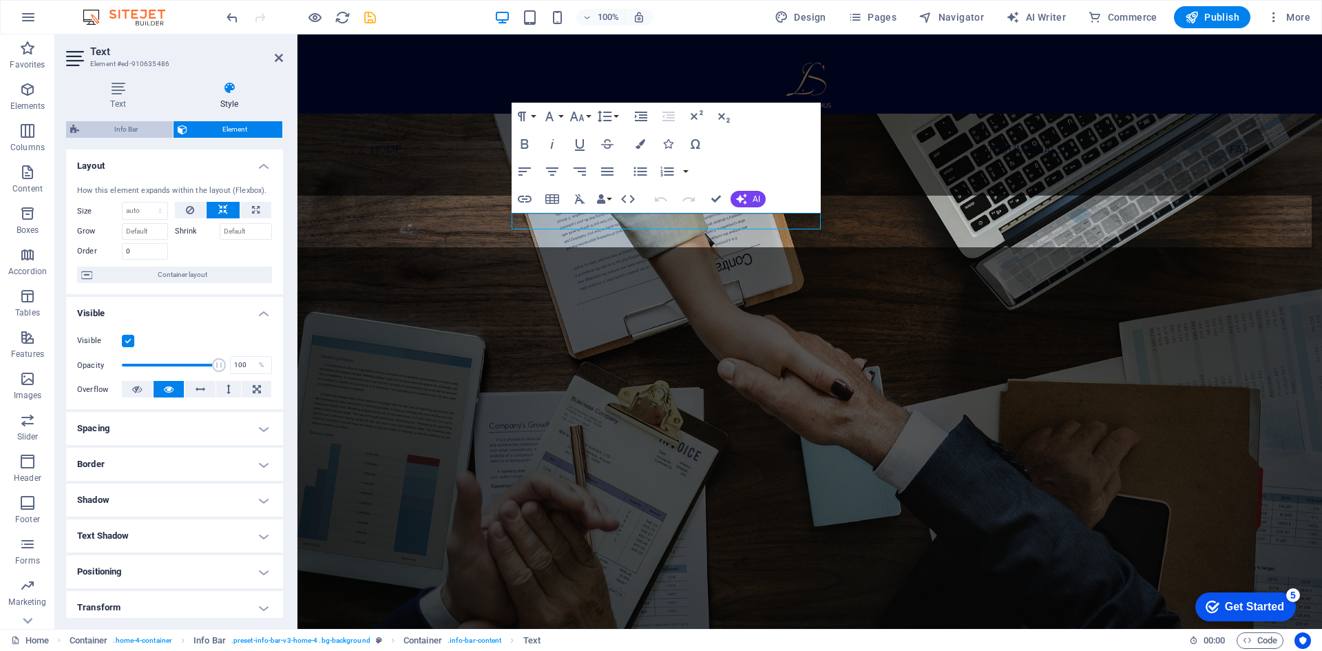
select select "rem"
select select "preset-info-bar-v3-home-4"
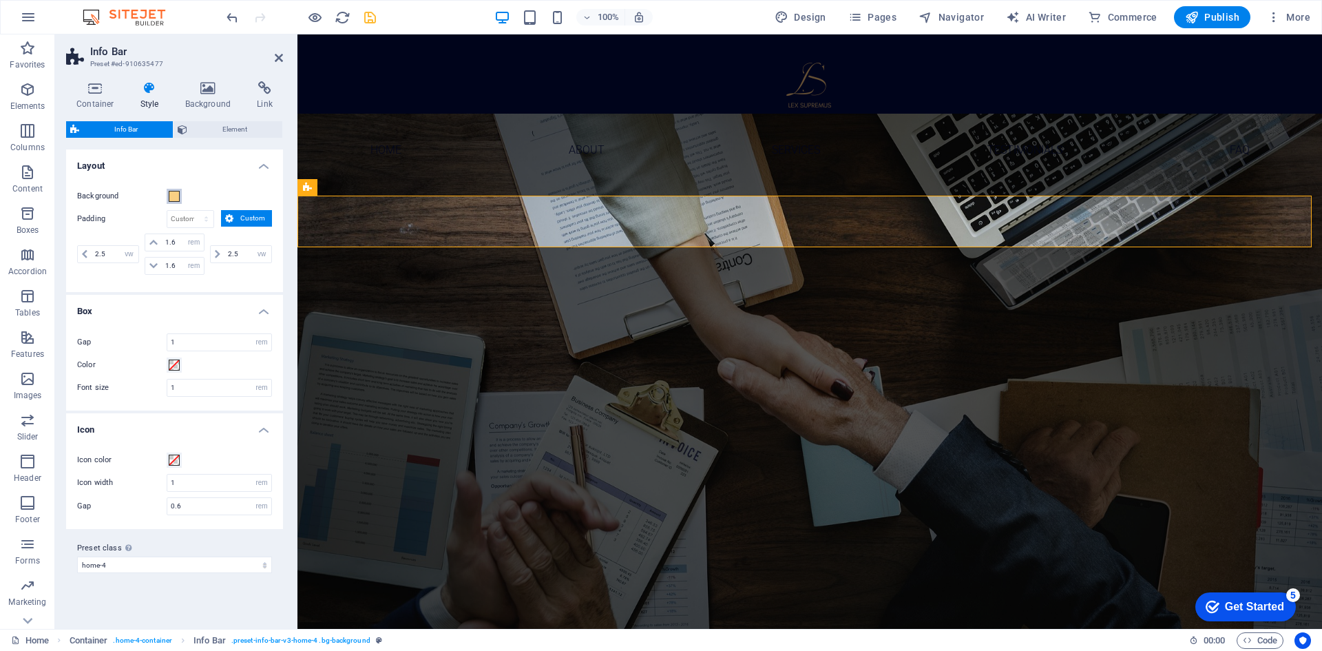
click at [174, 195] on span at bounding box center [174, 196] width 11 height 11
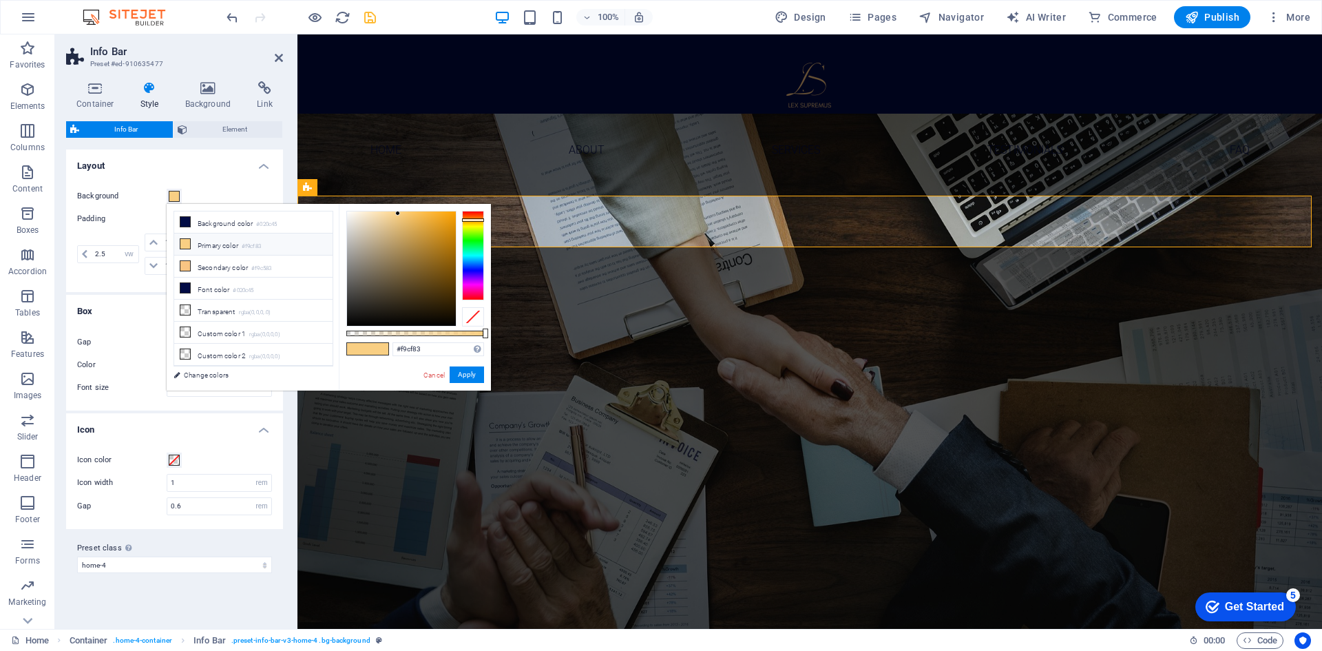
click at [174, 195] on span at bounding box center [174, 196] width 11 height 11
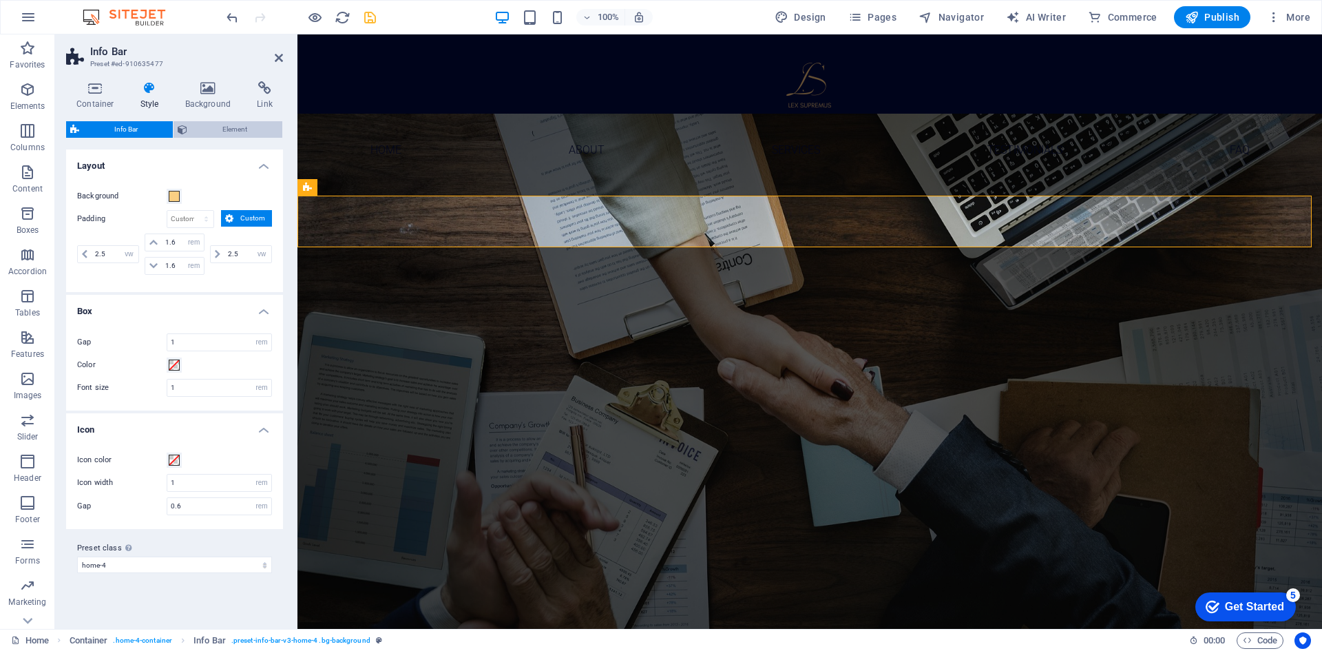
click at [194, 133] on span "Element" at bounding box center [234, 129] width 87 height 17
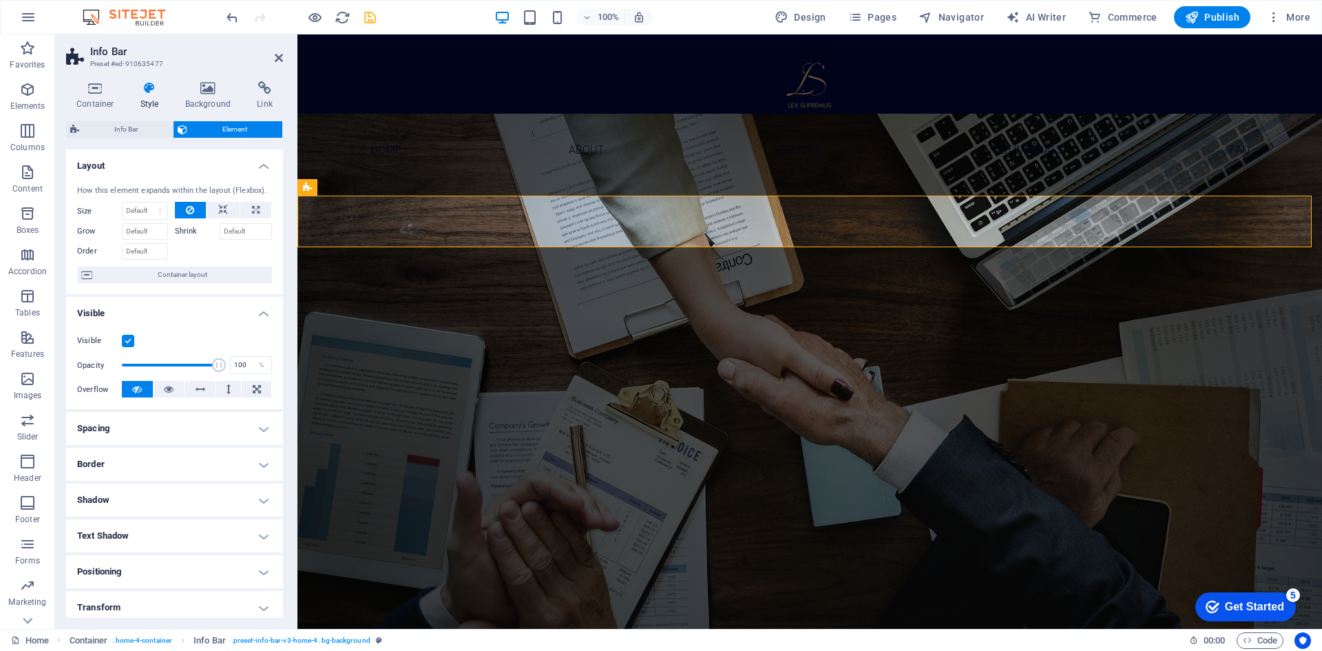
click at [262, 155] on h4 "Layout" at bounding box center [174, 161] width 217 height 25
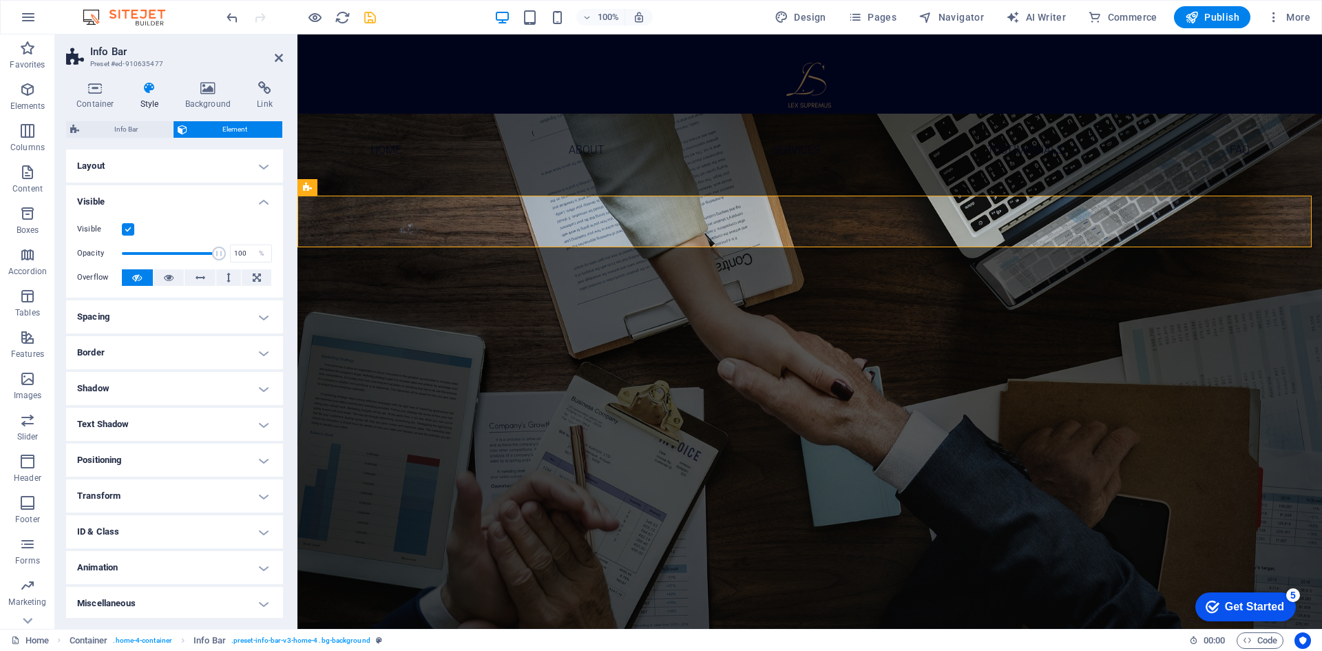
click at [263, 191] on h4 "Visible" at bounding box center [174, 197] width 217 height 25
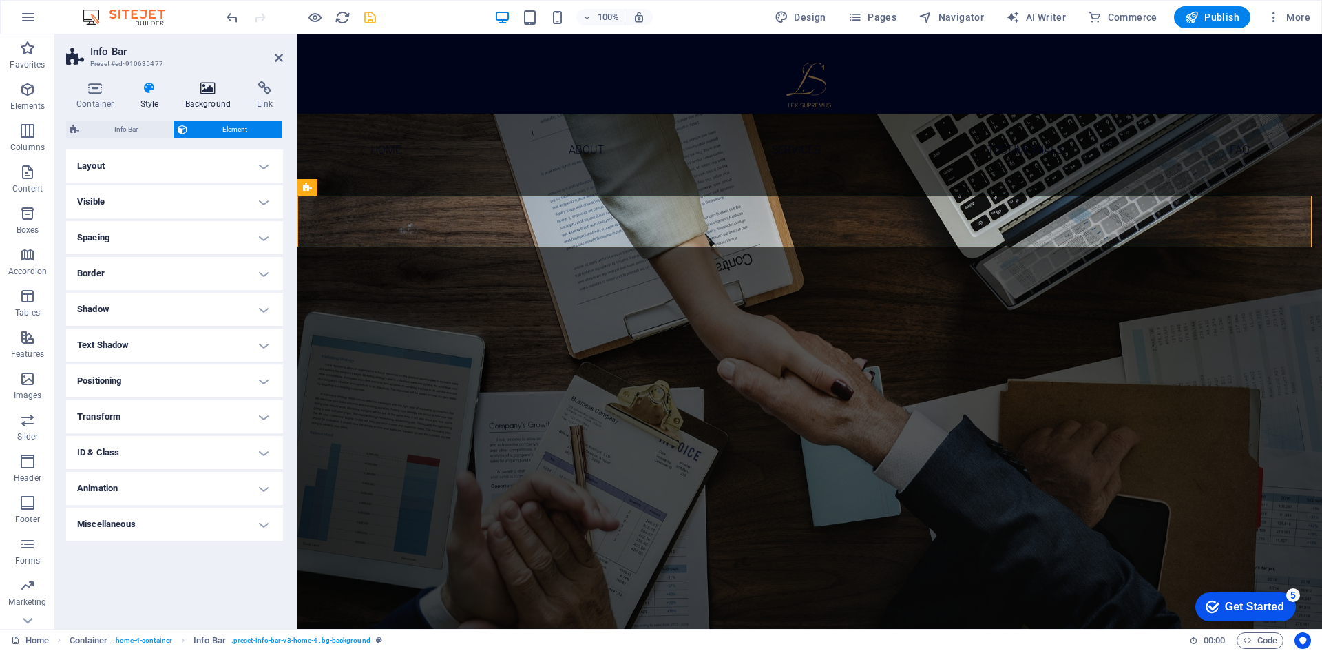
click at [209, 95] on h4 "Background" at bounding box center [211, 95] width 72 height 29
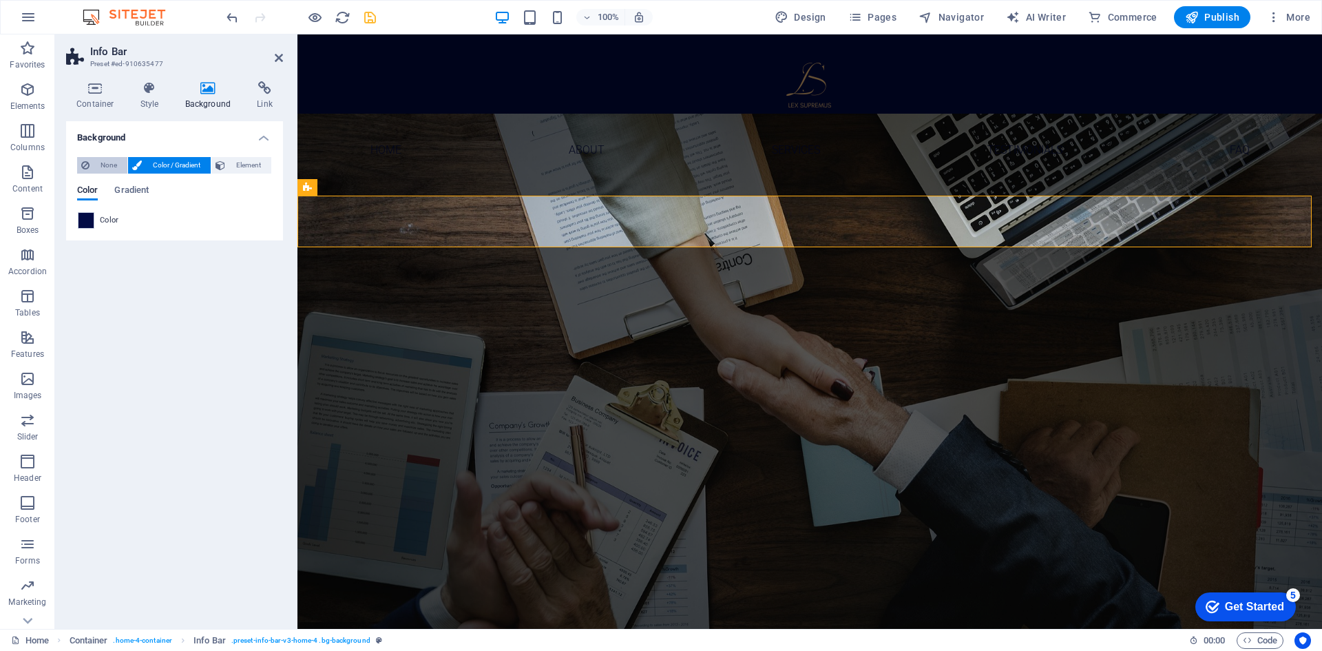
click at [112, 165] on span "None" at bounding box center [109, 165] width 30 height 17
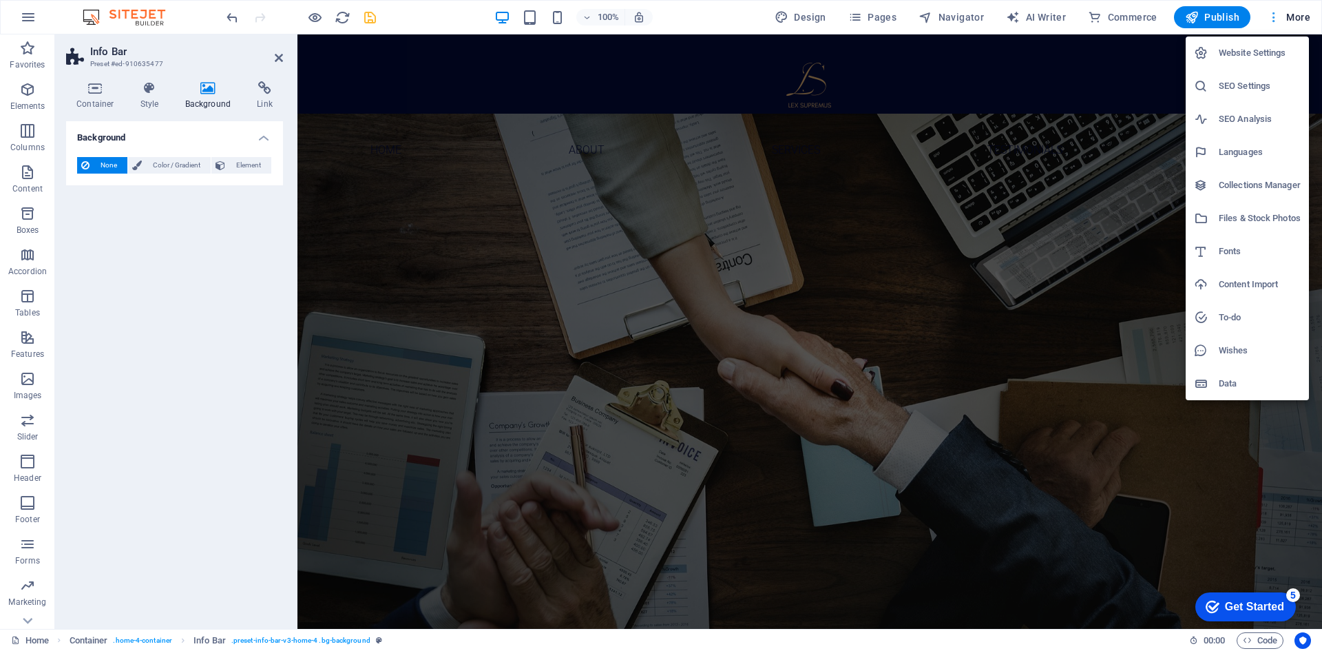
click at [1291, 17] on div at bounding box center [661, 325] width 1322 height 651
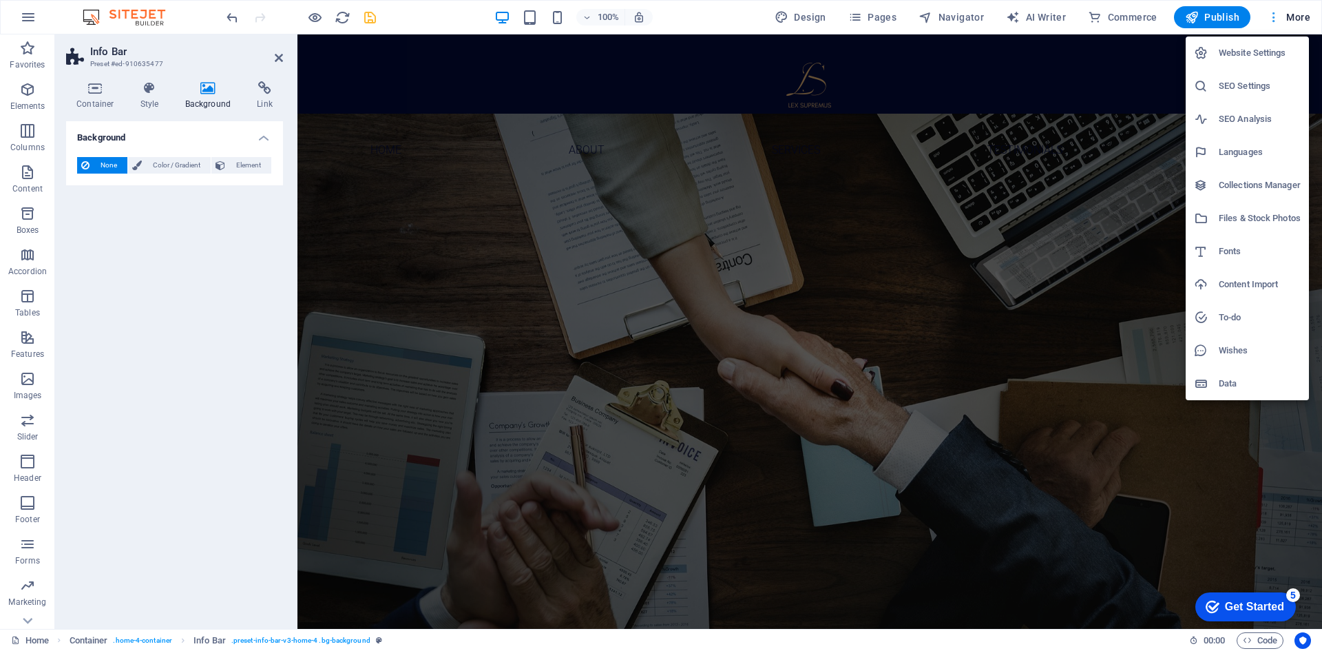
click at [1279, 19] on div at bounding box center [661, 325] width 1322 height 651
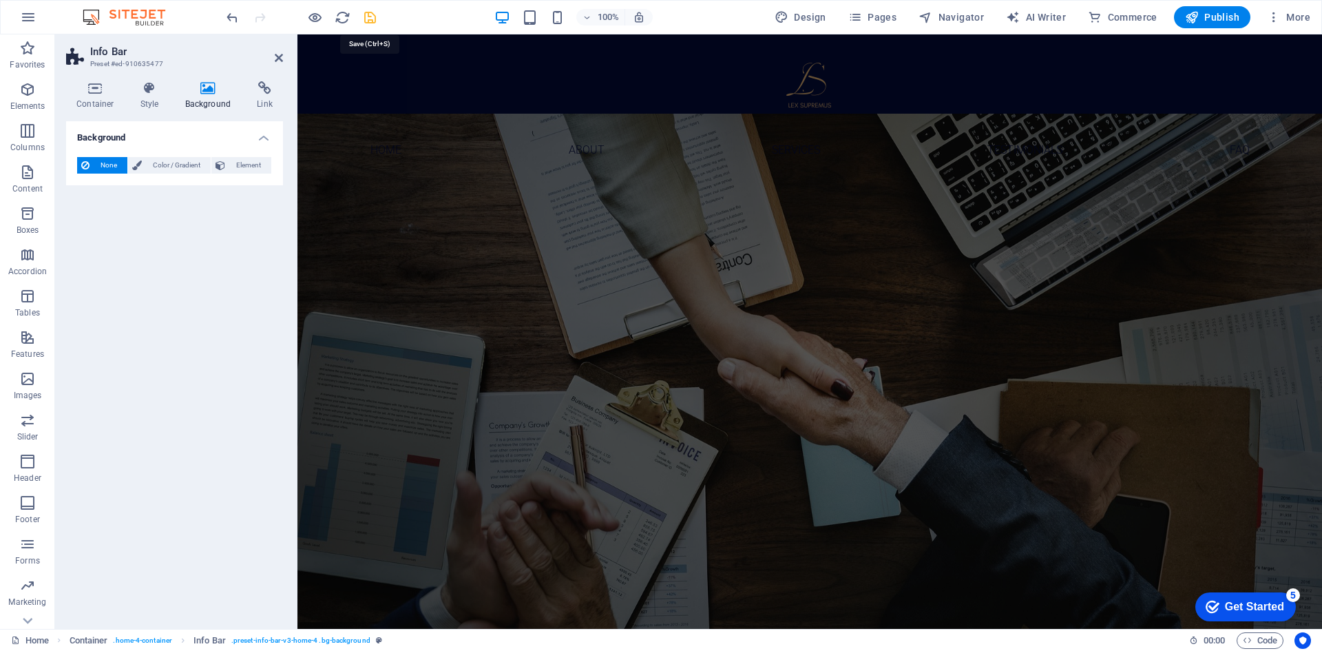
click at [367, 19] on icon "save" at bounding box center [370, 18] width 16 height 16
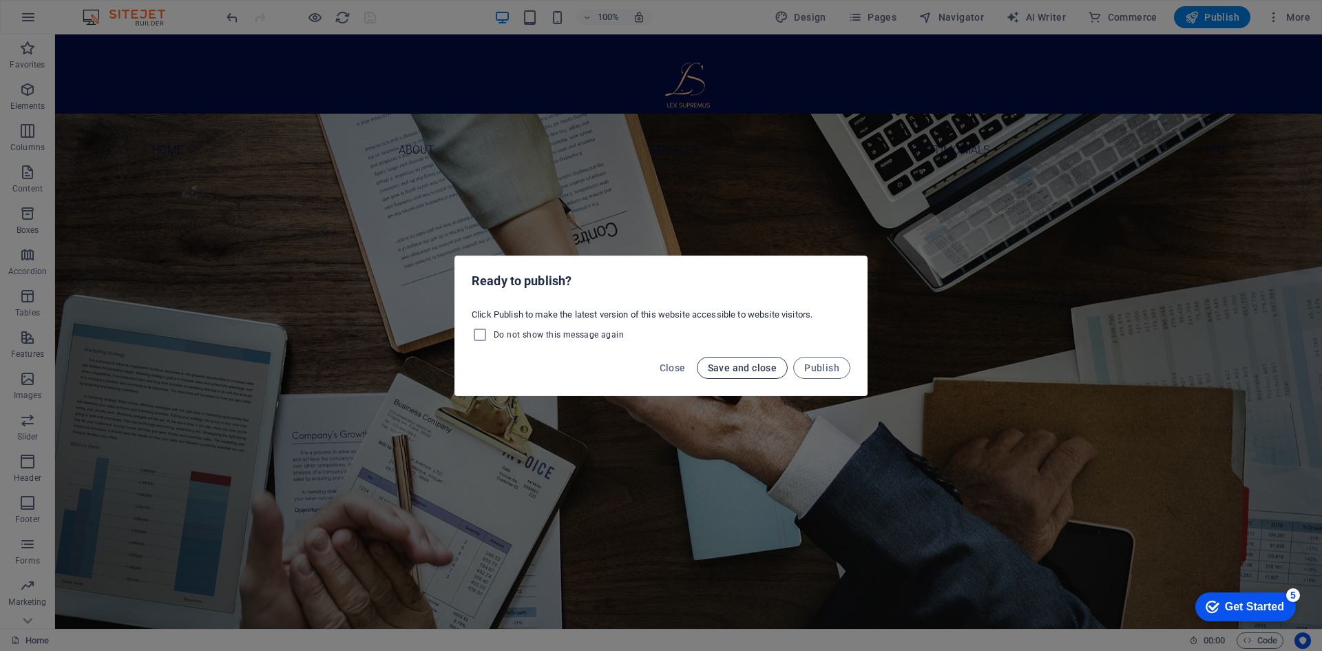
click at [761, 372] on span "Save and close" at bounding box center [743, 367] width 70 height 11
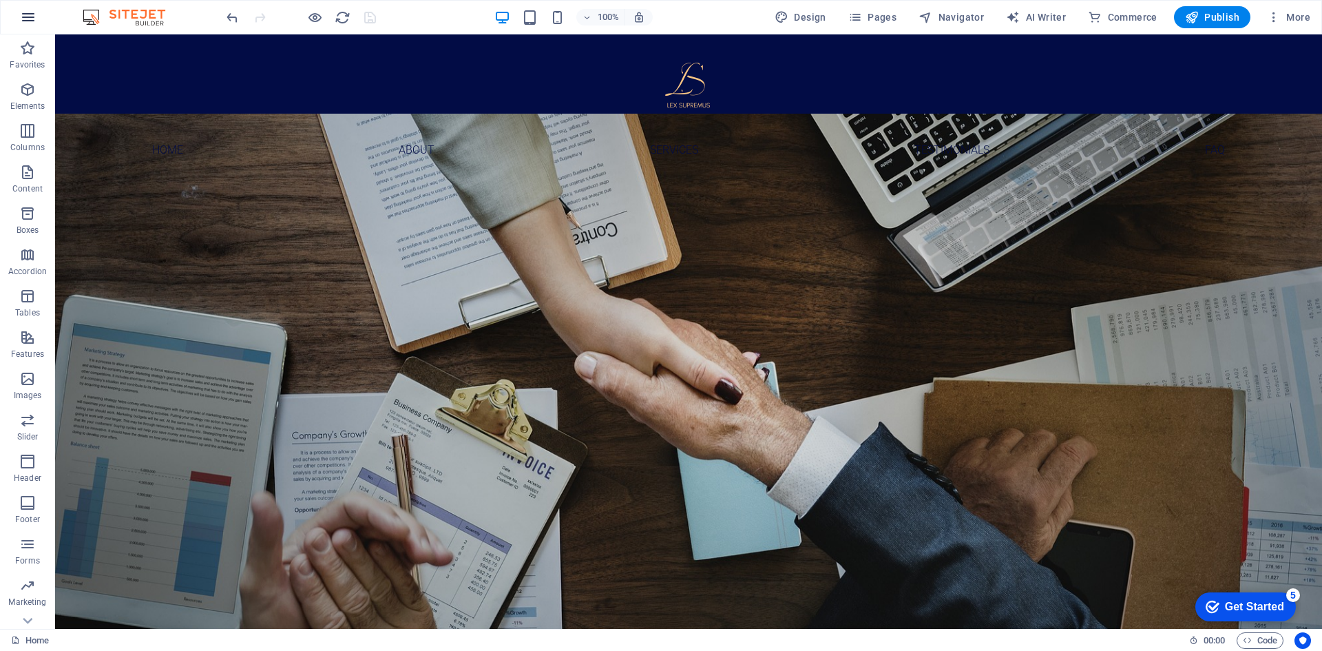
click at [0, 0] on icon "button" at bounding box center [0, 0] width 0 height 0
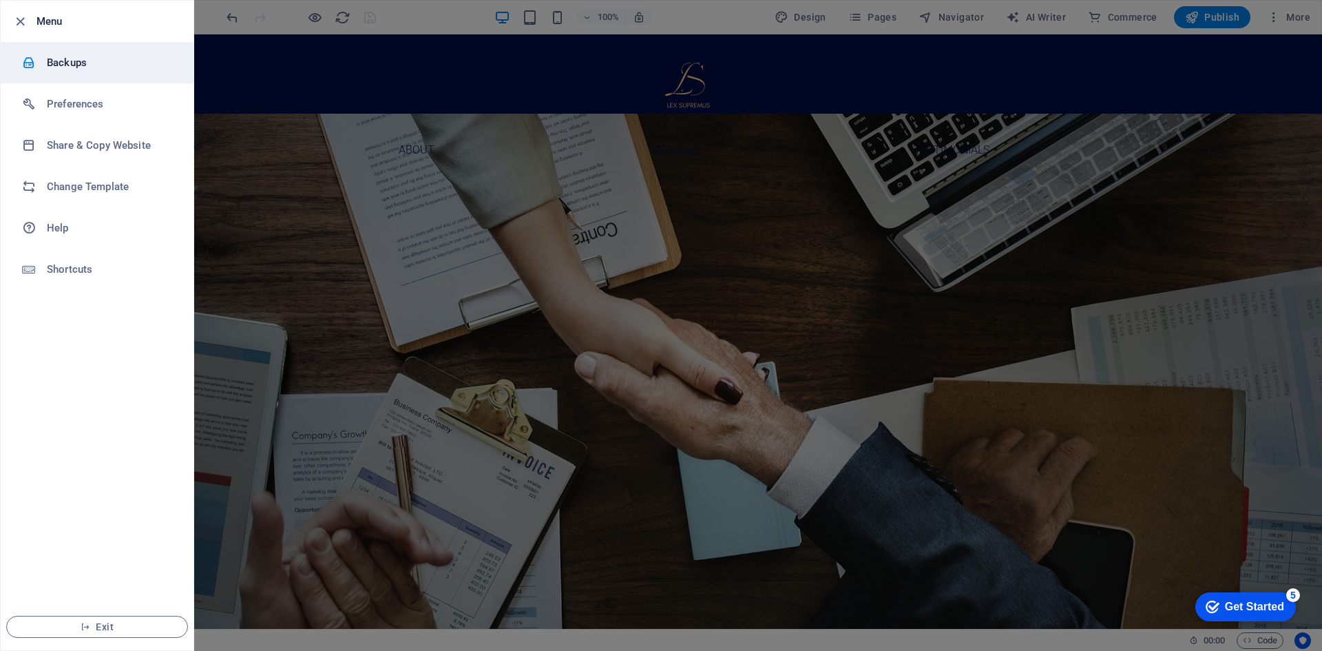
click at [50, 69] on h6 "Backups" at bounding box center [110, 62] width 127 height 17
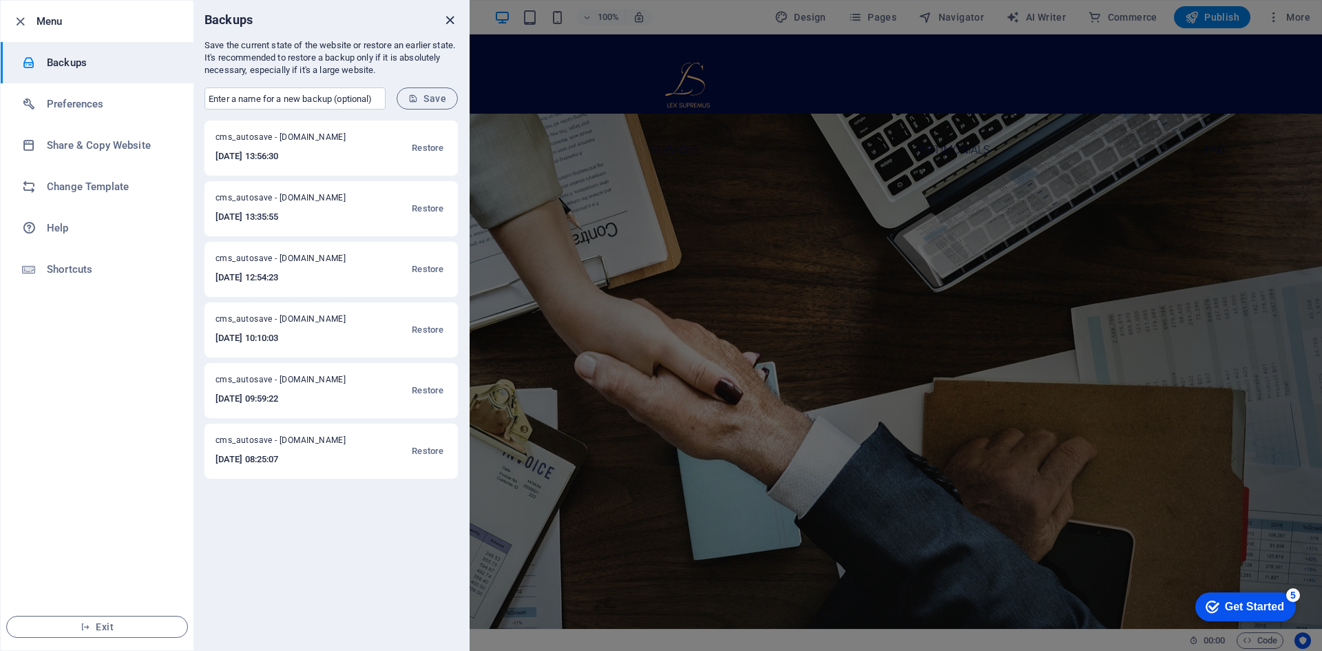
click at [451, 22] on icon "close" at bounding box center [450, 20] width 16 height 16
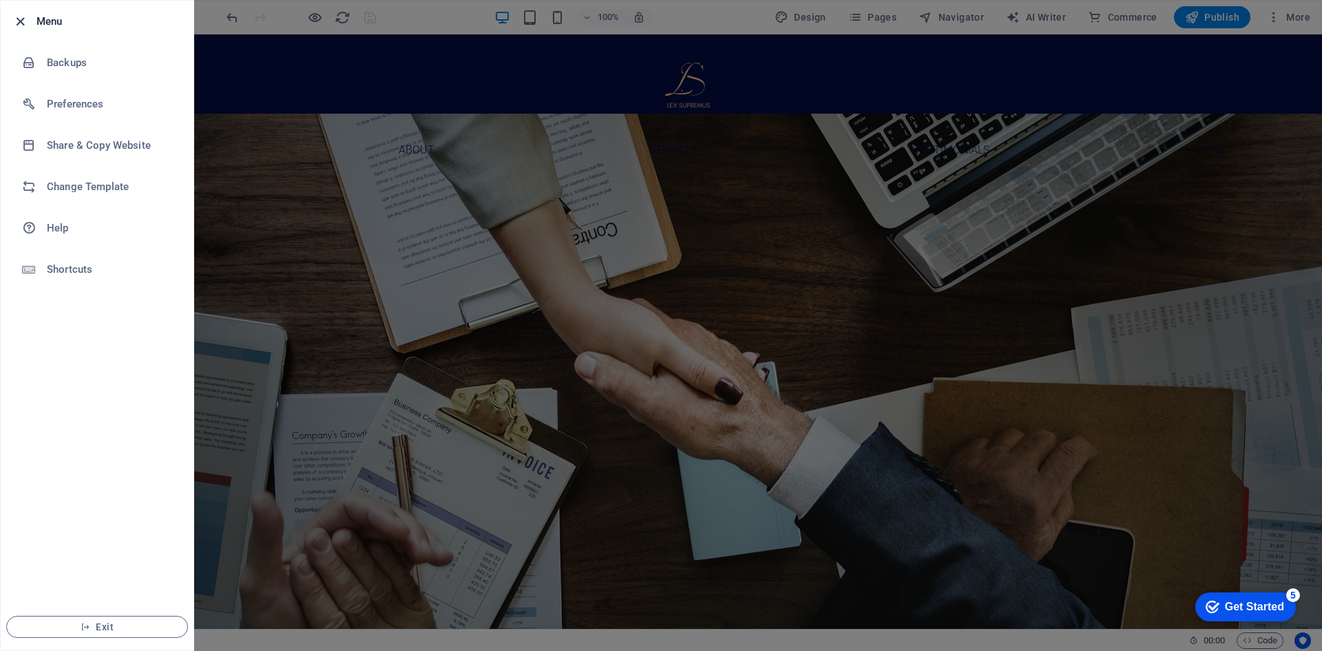
click at [22, 26] on icon "button" at bounding box center [20, 22] width 16 height 16
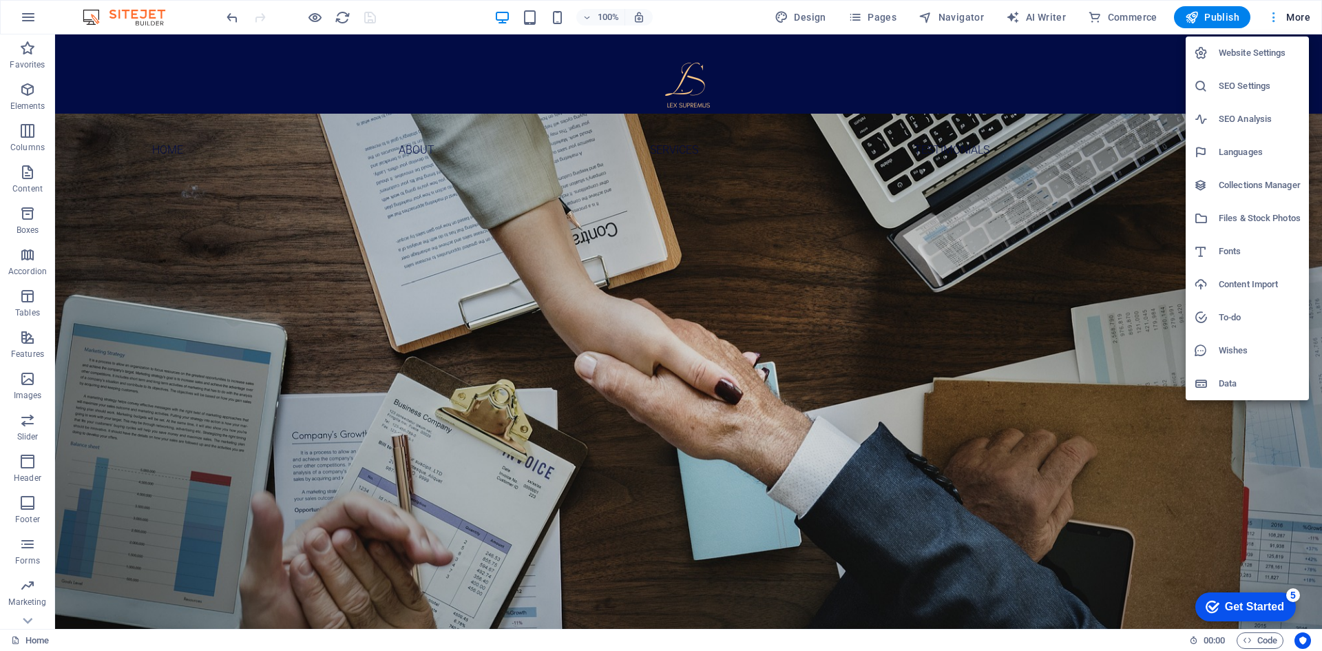
click at [1277, 17] on div at bounding box center [661, 325] width 1322 height 651
